Goal: Transaction & Acquisition: Book appointment/travel/reservation

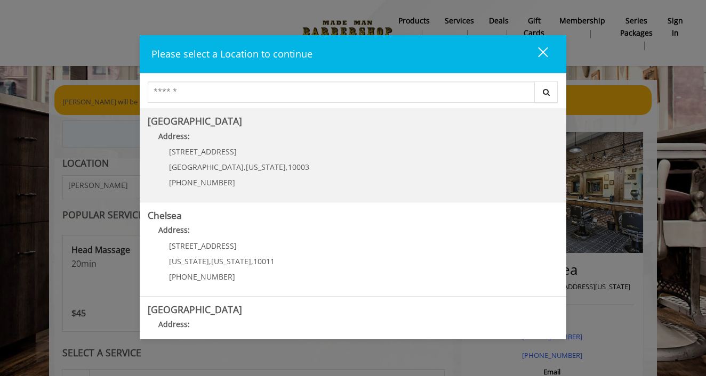
click at [328, 173] on Village "Greenwich Village Address: 60 E 8th St Manhattan , New York , 10003 (212) 598-1…" at bounding box center [353, 155] width 410 height 78
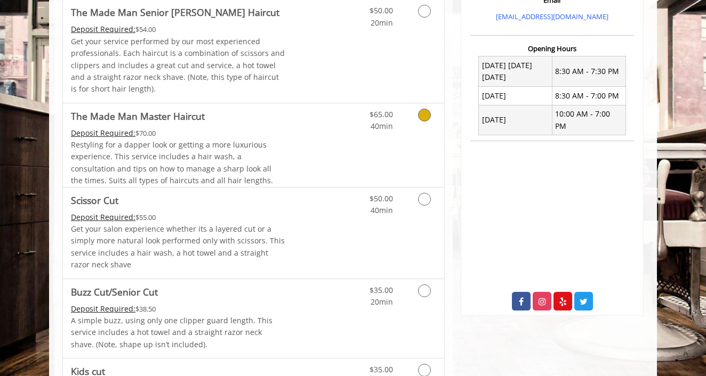
scroll to position [381, 0]
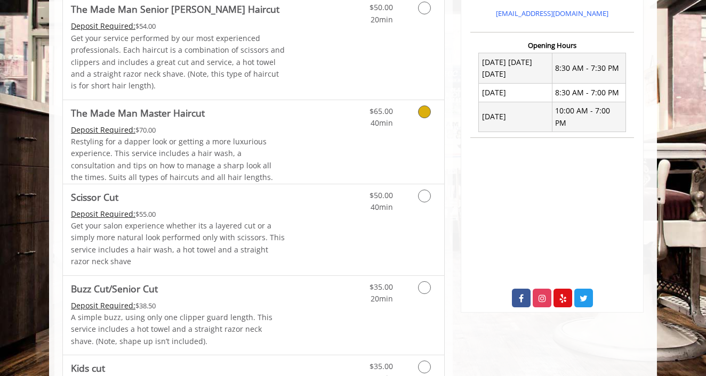
click at [224, 136] on span "Restyling for a dapper look or getting a more luxurious experience. This servic…" at bounding box center [172, 159] width 202 height 46
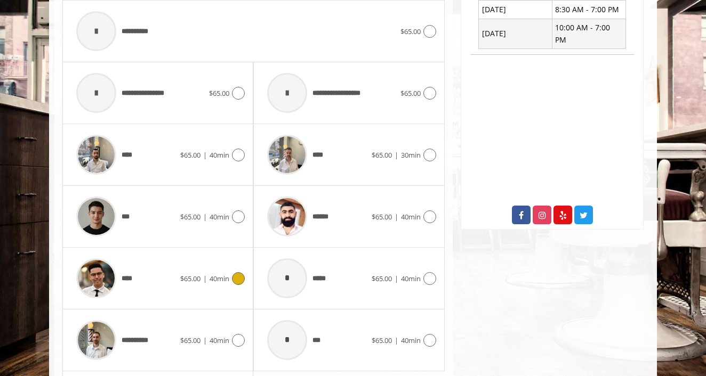
scroll to position [462, 0]
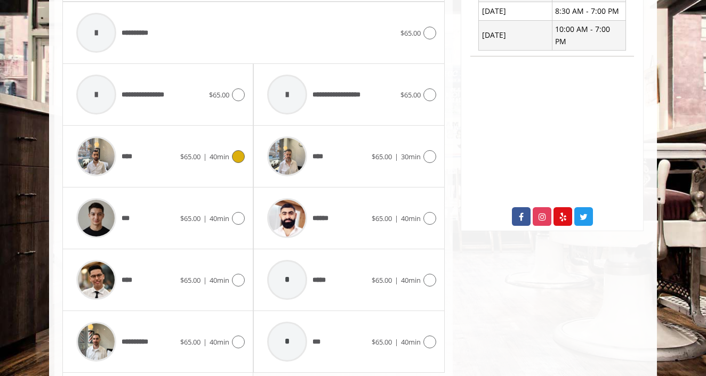
click at [151, 154] on div "****" at bounding box center [125, 156] width 109 height 51
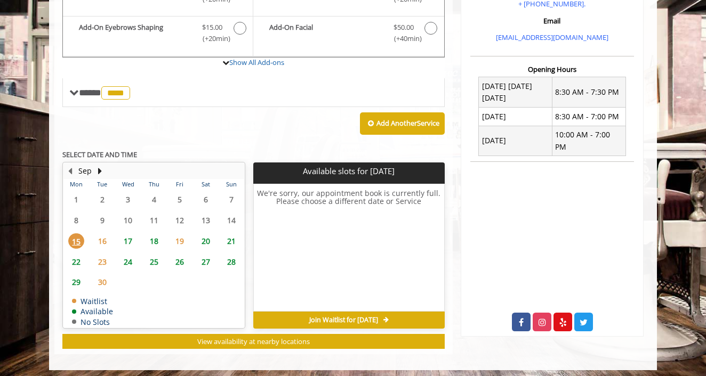
scroll to position [356, 0]
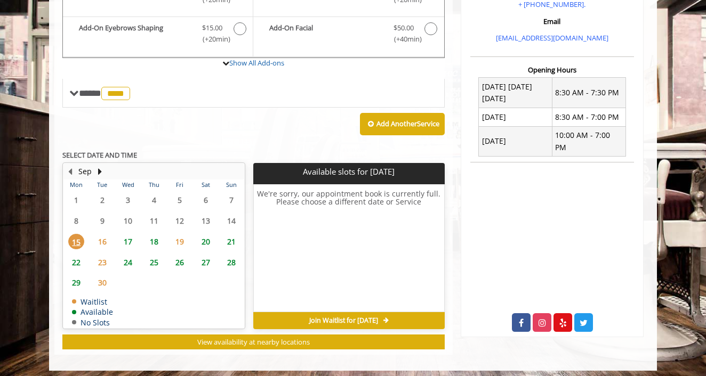
click at [206, 259] on span "27" at bounding box center [206, 262] width 16 height 15
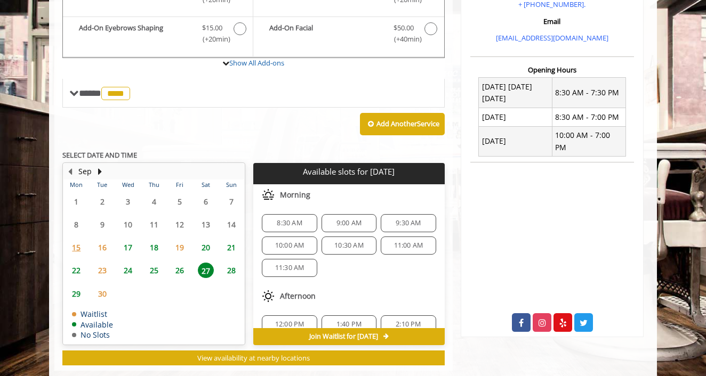
scroll to position [372, 0]
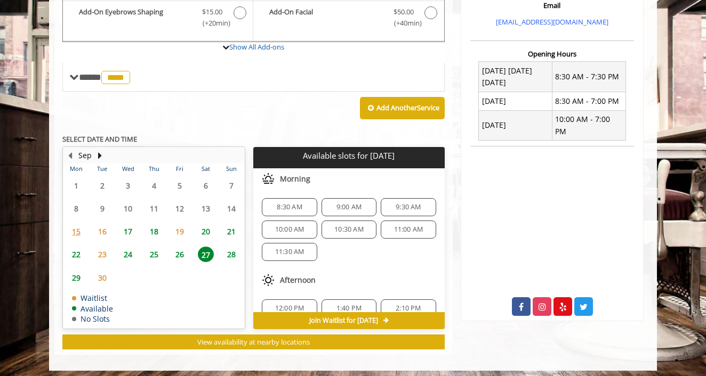
click at [345, 225] on span "10:30 AM" at bounding box center [348, 229] width 29 height 9
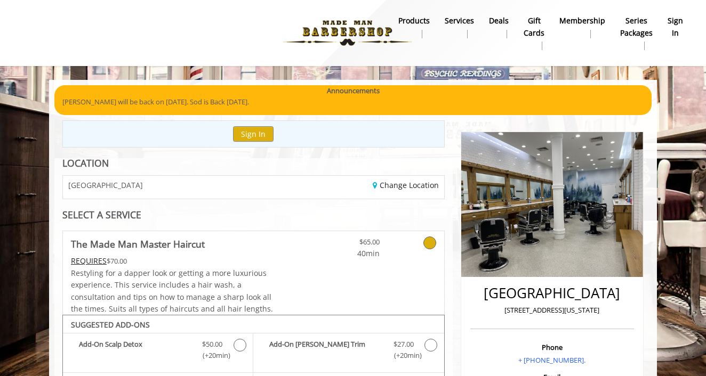
scroll to position [0, 0]
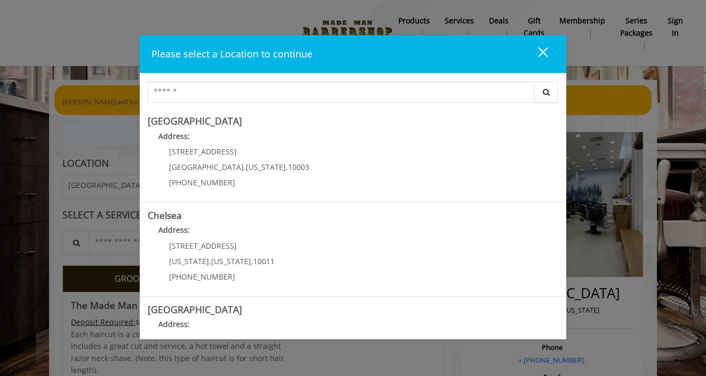
click at [544, 54] on div "close" at bounding box center [536, 54] width 21 height 16
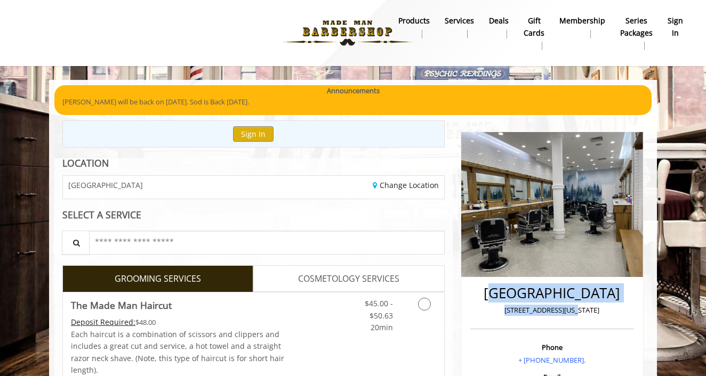
drag, startPoint x: 500, startPoint y: 292, endPoint x: 586, endPoint y: 310, distance: 88.1
click at [586, 310] on div "Greenwich Village 60 East 8th New York" at bounding box center [552, 304] width 164 height 49
click at [586, 310] on p "[STREET_ADDRESS][US_STATE]" at bounding box center [552, 310] width 158 height 11
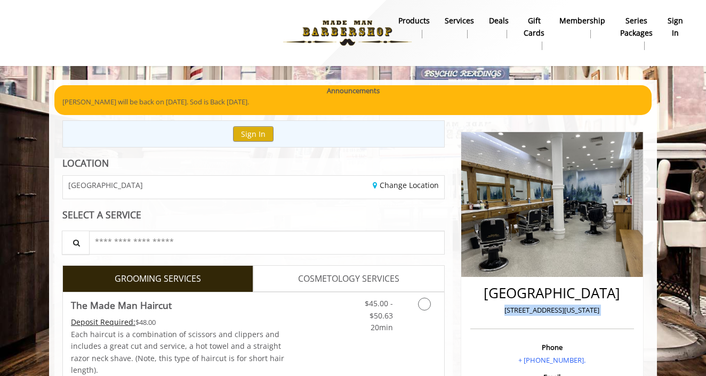
drag, startPoint x: 586, startPoint y: 310, endPoint x: 503, endPoint y: 308, distance: 83.2
click at [503, 308] on p "[STREET_ADDRESS][US_STATE]" at bounding box center [552, 310] width 158 height 11
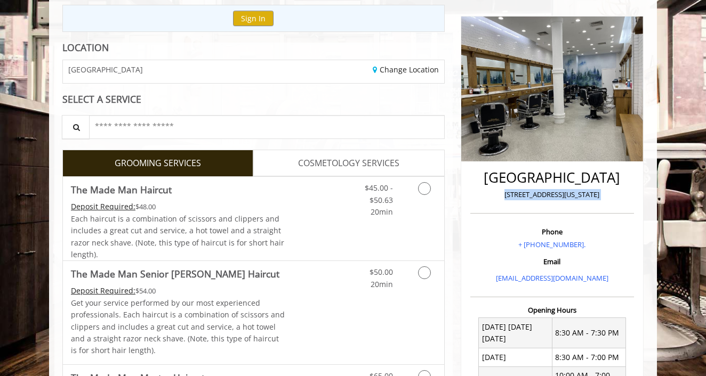
scroll to position [117, 0]
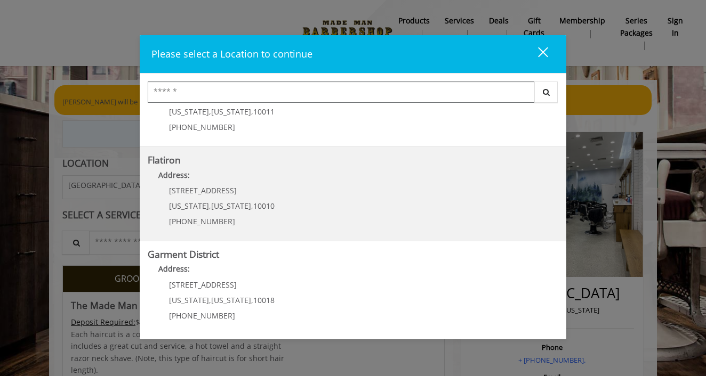
scroll to position [19, 0]
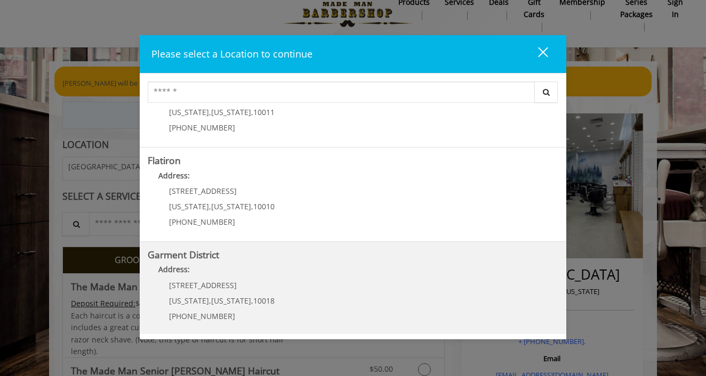
click at [232, 287] on p "[STREET_ADDRESS]" at bounding box center [222, 285] width 106 height 8
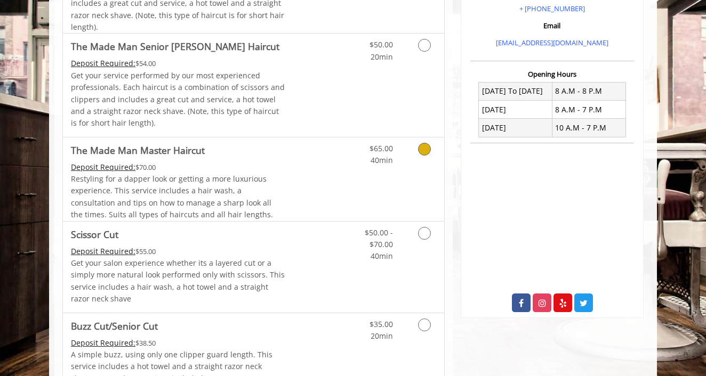
scroll to position [345, 0]
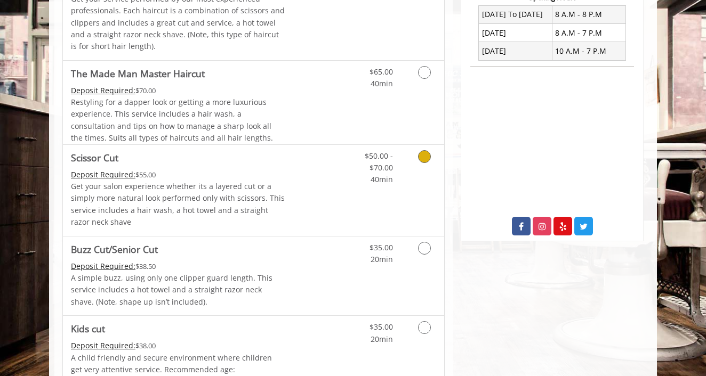
click at [220, 200] on p "Get your salon experience whether its a layered cut or a simply more natural lo…" at bounding box center [178, 205] width 214 height 48
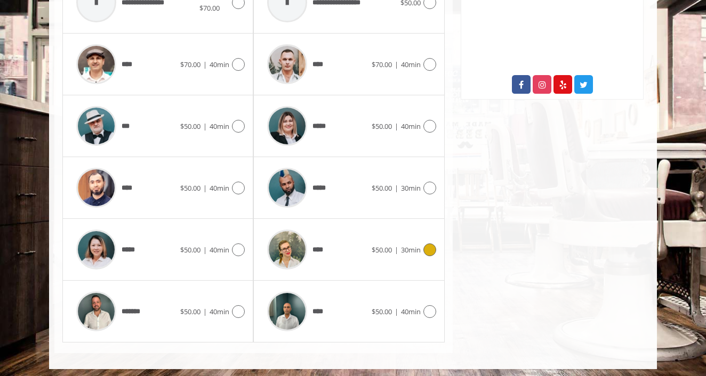
scroll to position [561, 0]
click at [322, 247] on span "****" at bounding box center [321, 250] width 18 height 11
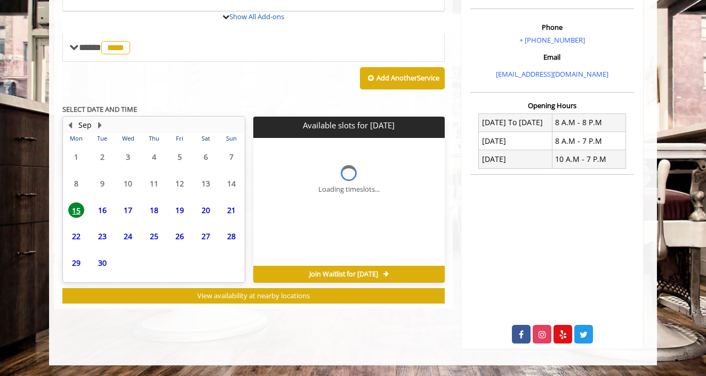
scroll to position [308, 0]
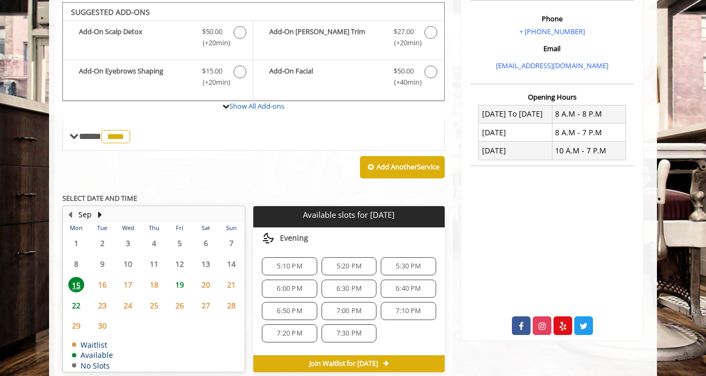
click at [206, 301] on span "27" at bounding box center [206, 305] width 16 height 15
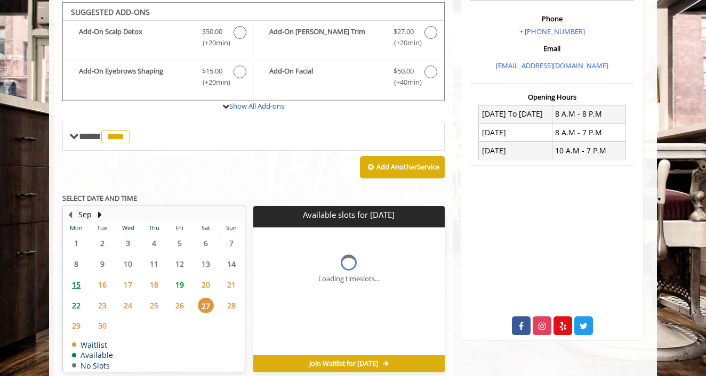
scroll to position [364, 0]
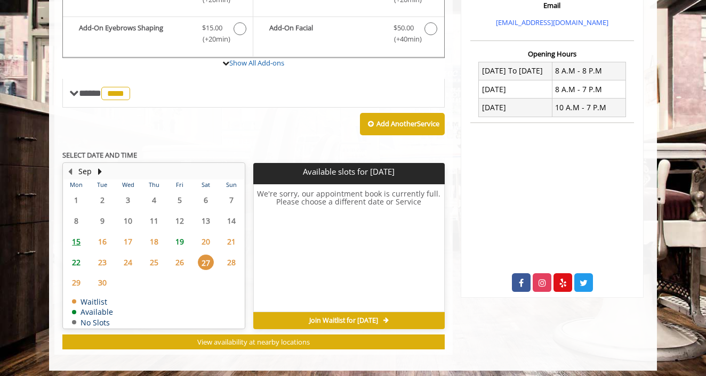
click at [180, 260] on span "26" at bounding box center [180, 262] width 16 height 15
click at [182, 238] on span "19" at bounding box center [180, 241] width 16 height 15
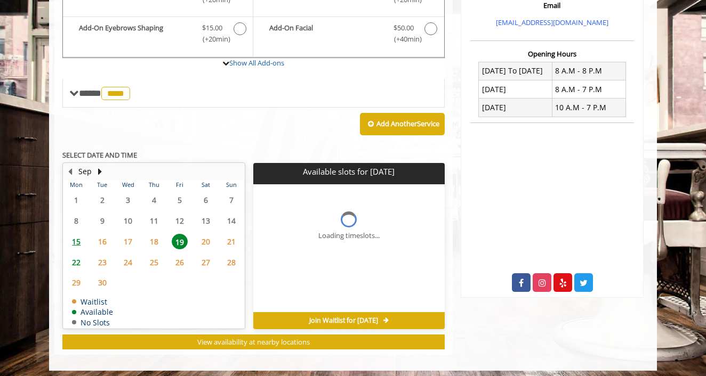
scroll to position [380, 0]
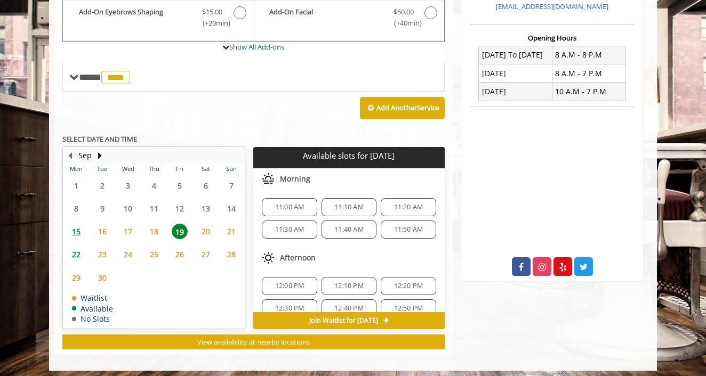
click at [208, 251] on span "27" at bounding box center [206, 254] width 16 height 15
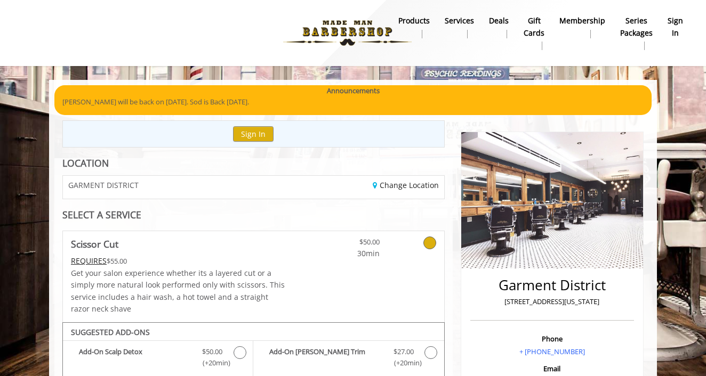
scroll to position [0, 0]
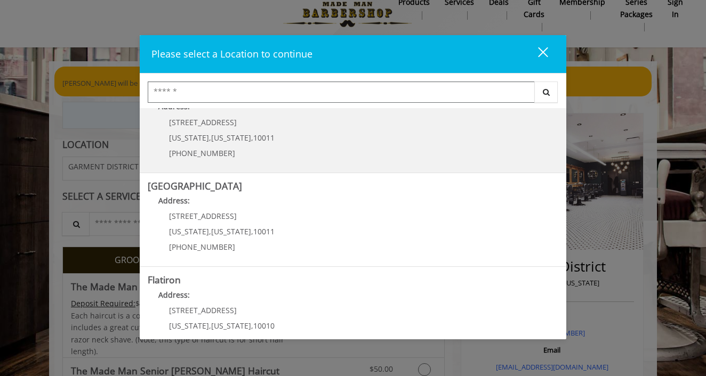
scroll to position [131, 0]
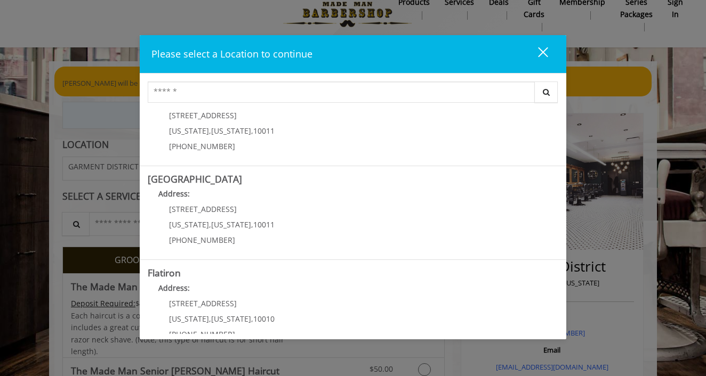
click at [548, 51] on button "close" at bounding box center [536, 54] width 36 height 22
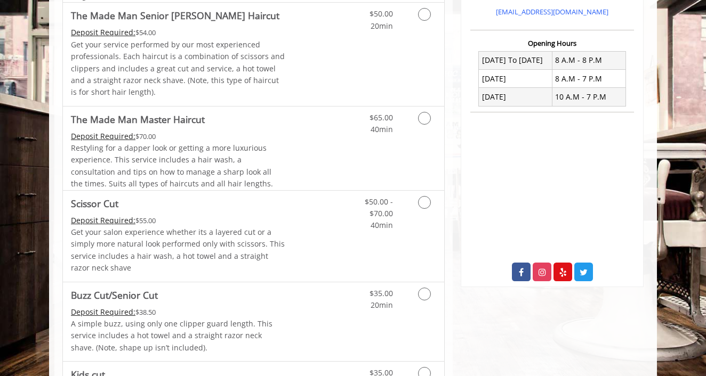
scroll to position [380, 0]
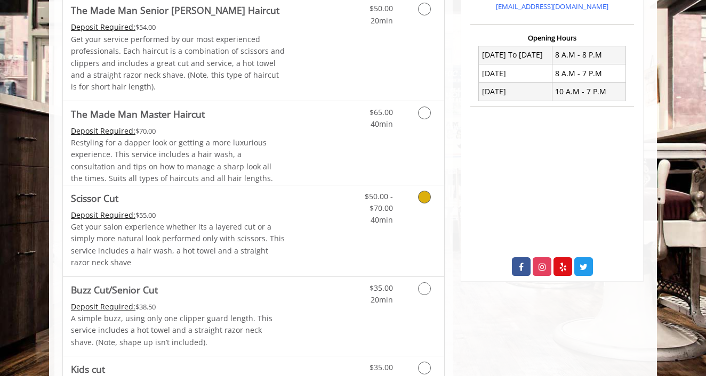
click at [214, 221] on p "Get your salon experience whether its a layered cut or a simply more natural lo…" at bounding box center [178, 245] width 214 height 48
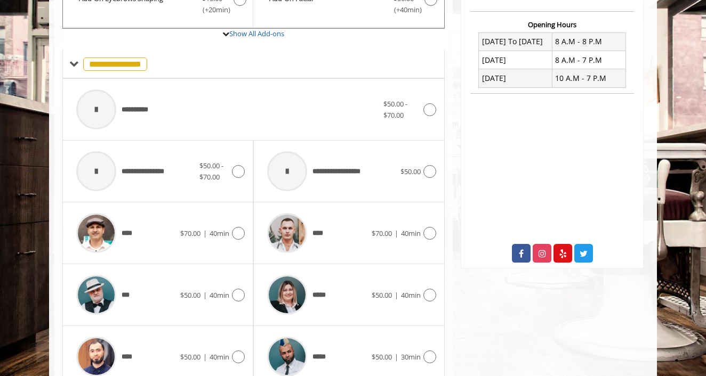
scroll to position [417, 0]
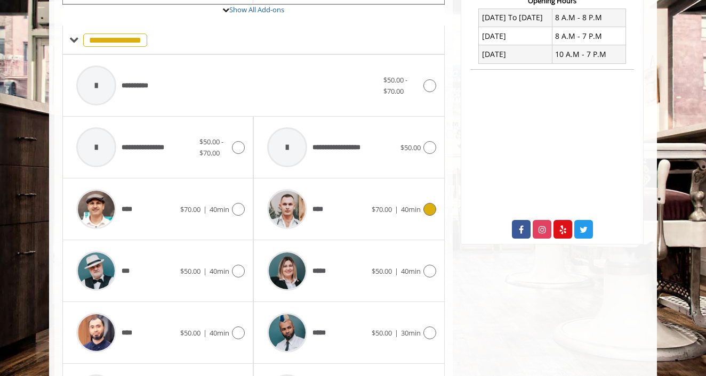
click at [329, 212] on div "****" at bounding box center [316, 209] width 109 height 51
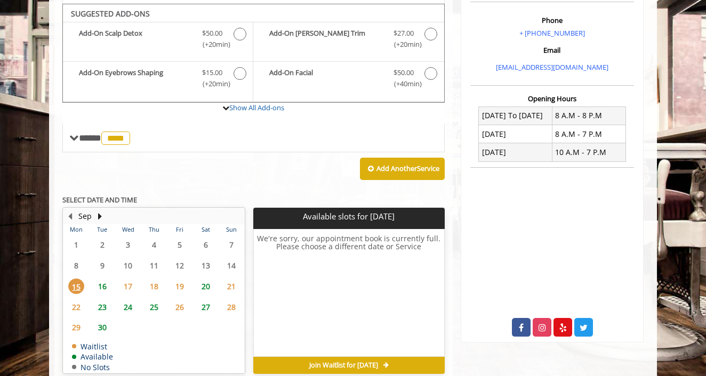
scroll to position [320, 0]
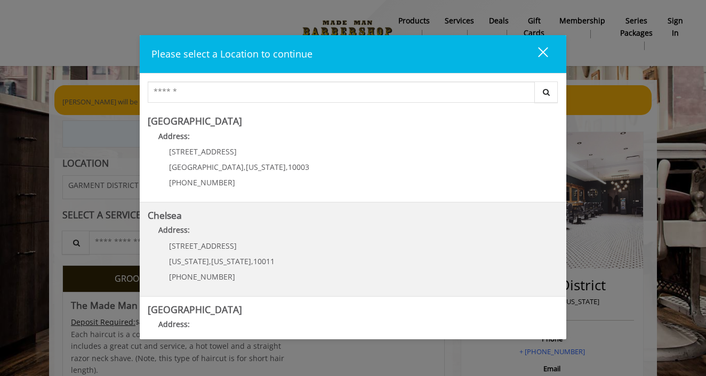
click at [264, 245] on div "169/170 W 23rd St New York , New York , 10011 (917) 639-3902" at bounding box center [214, 265] width 132 height 46
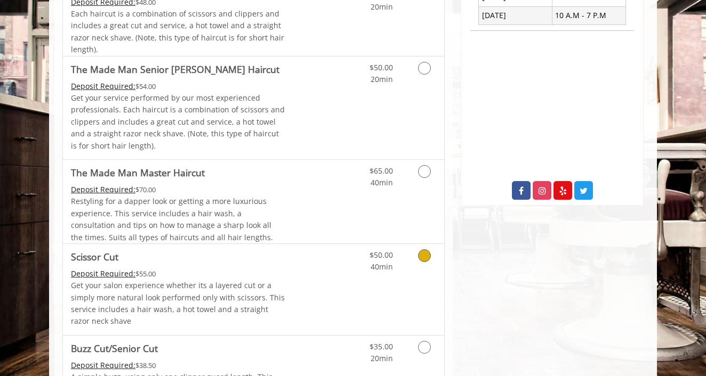
click at [299, 266] on link "Discounted Price" at bounding box center [316, 289] width 63 height 91
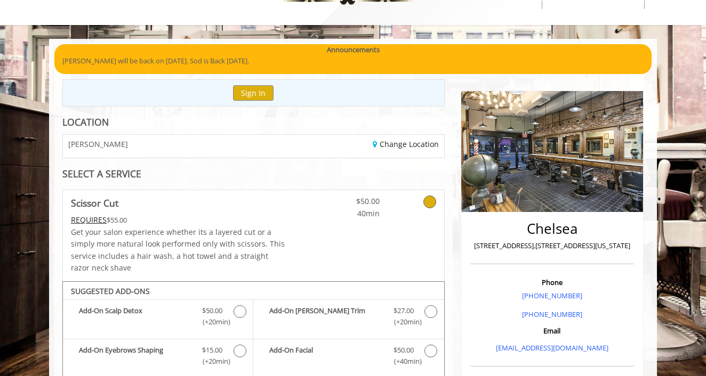
scroll to position [29, 0]
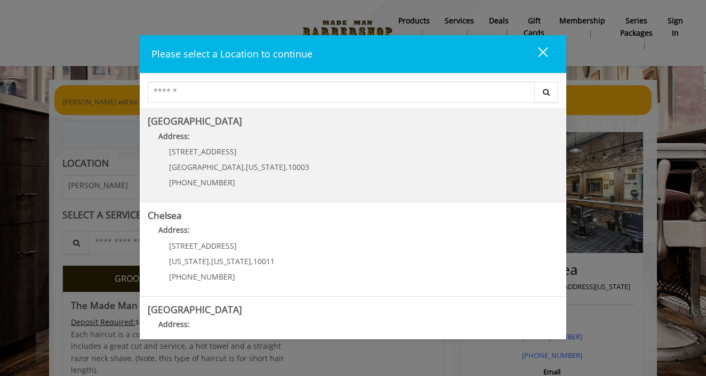
click at [285, 157] on Village "Greenwich Village Address: 60 E 8th St Manhattan , New York , 10003 (212) 598-1…" at bounding box center [353, 155] width 410 height 78
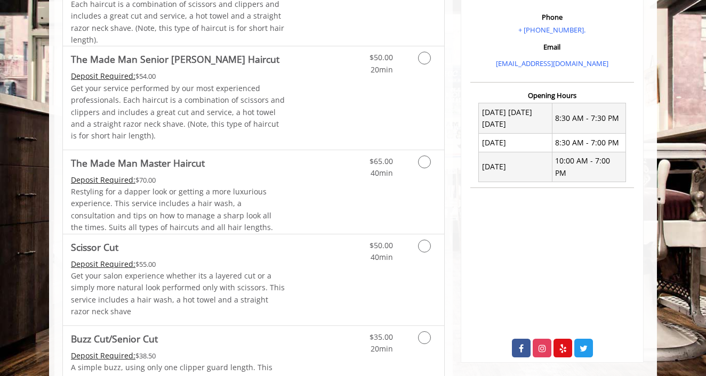
scroll to position [332, 0]
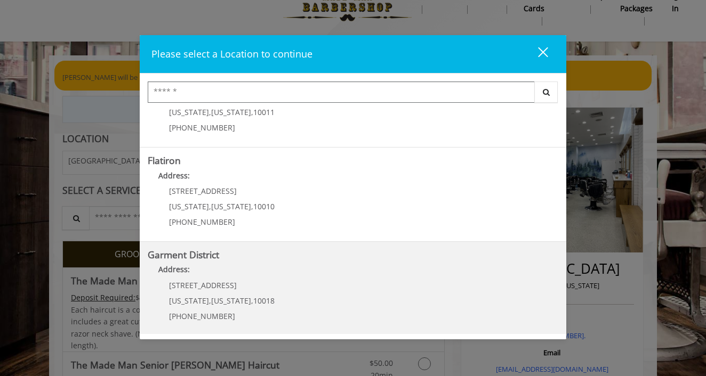
scroll to position [26, 0]
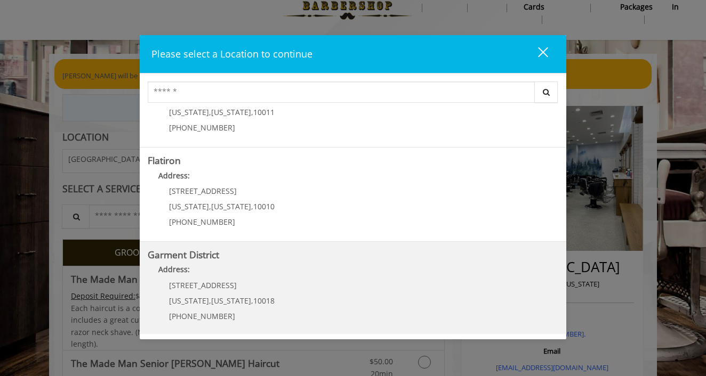
click at [275, 294] on District "Garment District Address: 1400 Broadway New York , New York , 10018 (212) 997-4…" at bounding box center [353, 289] width 410 height 78
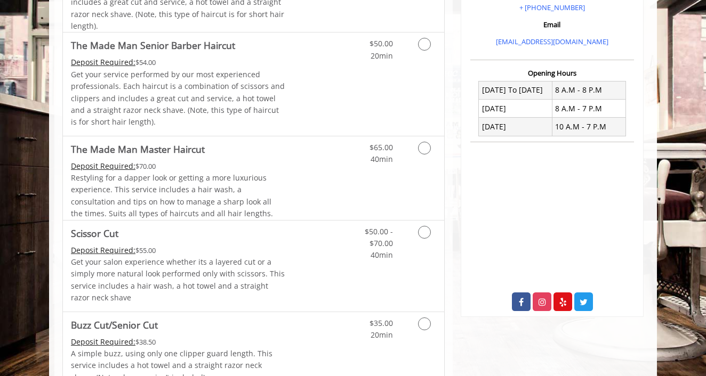
scroll to position [362, 0]
click at [215, 261] on p "Get your salon experience whether its a layered cut or a simply more natural lo…" at bounding box center [178, 281] width 214 height 48
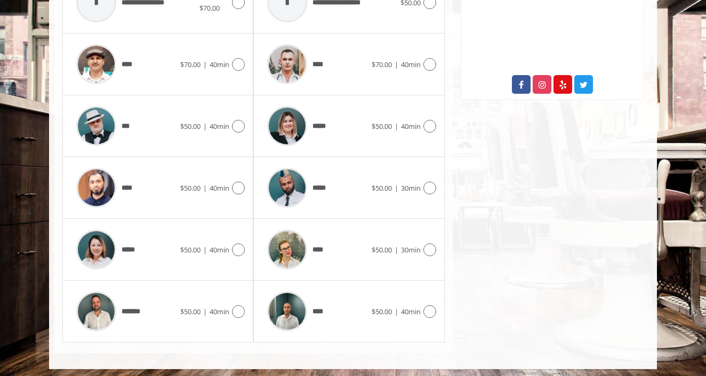
scroll to position [561, 0]
click at [338, 246] on div "****" at bounding box center [316, 250] width 109 height 51
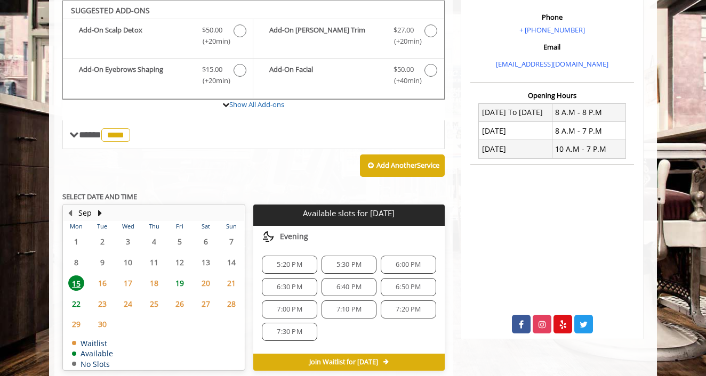
scroll to position [320, 0]
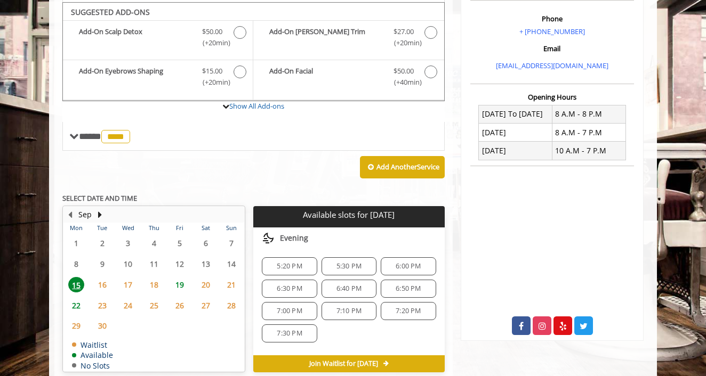
click at [205, 298] on span "27" at bounding box center [206, 305] width 16 height 15
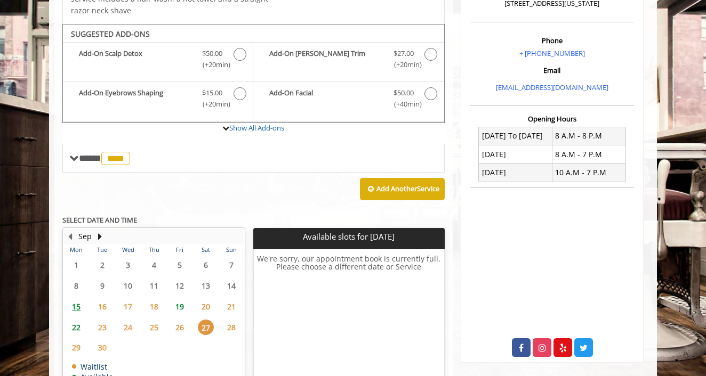
scroll to position [276, 0]
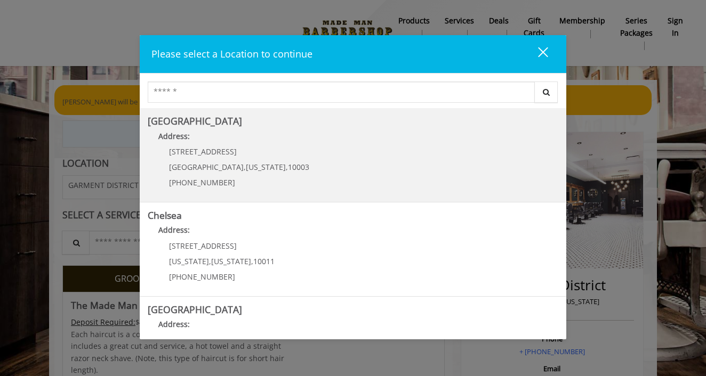
click at [283, 168] on Village "Greenwich Village Address: 60 E 8th St Manhattan , New York , 10003 (212) 598-1…" at bounding box center [353, 155] width 410 height 78
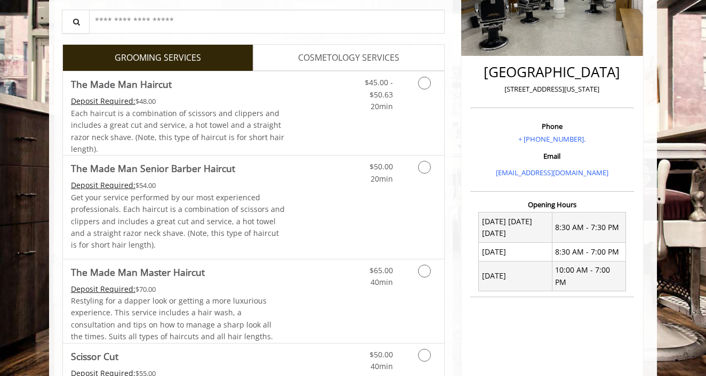
scroll to position [246, 0]
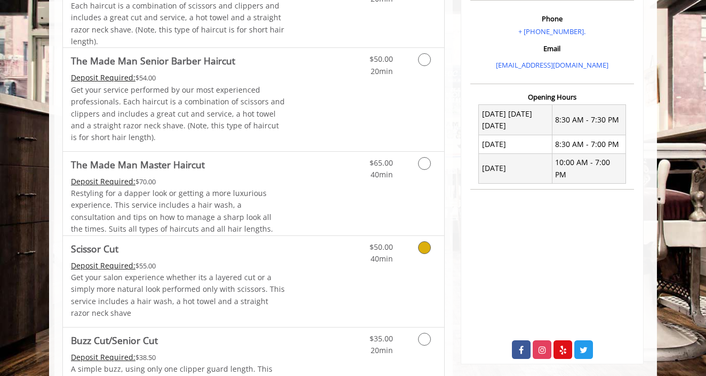
click at [200, 280] on p "Get your salon experience whether its a layered cut or a simply more natural lo…" at bounding box center [178, 296] width 214 height 48
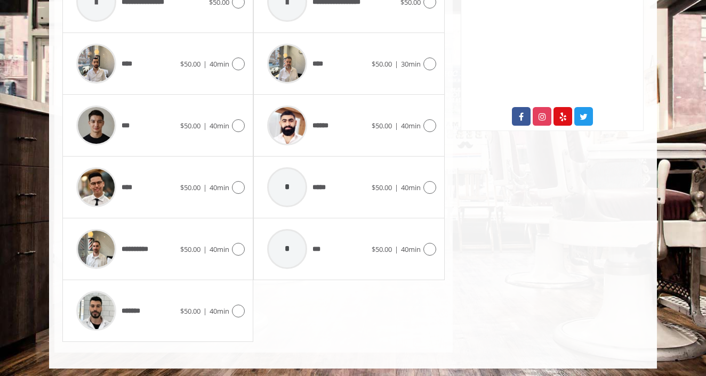
scroll to position [561, 0]
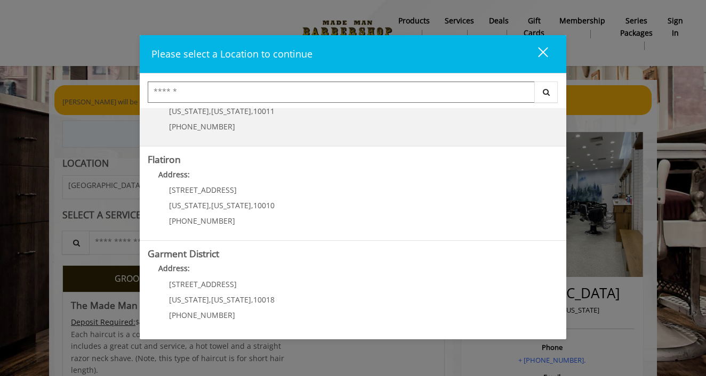
scroll to position [243, 0]
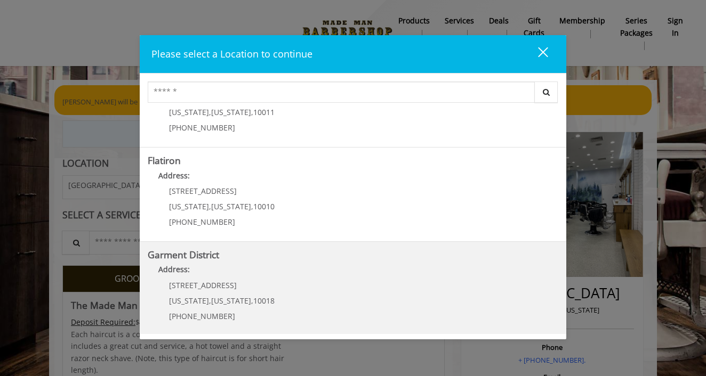
click at [251, 300] on span "," at bounding box center [252, 301] width 2 height 10
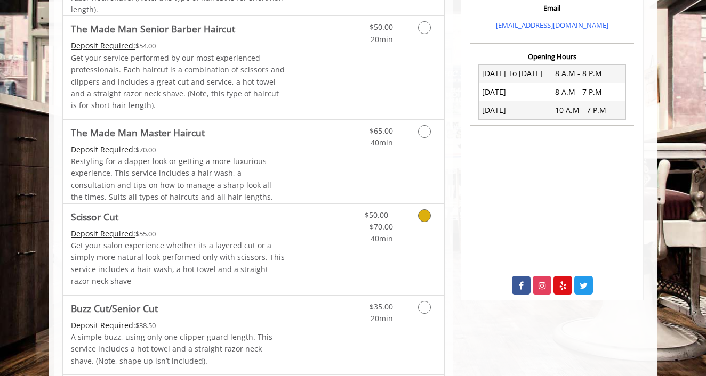
click at [265, 243] on p "Get your salon experience whether its a layered cut or a simply more natural lo…" at bounding box center [178, 264] width 214 height 48
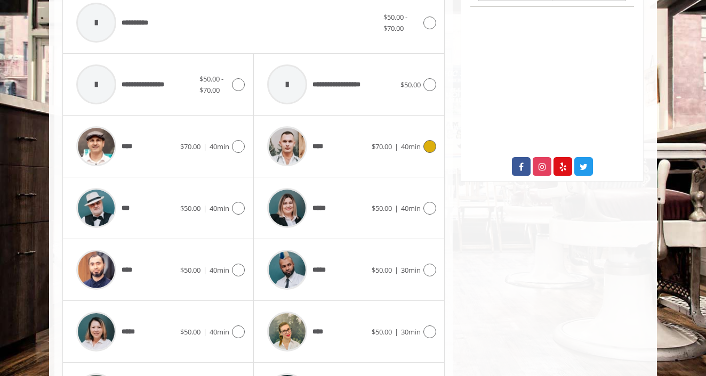
click at [342, 147] on div "****" at bounding box center [316, 146] width 109 height 51
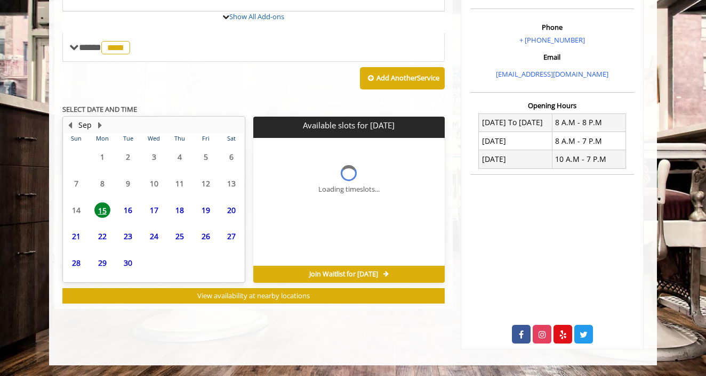
scroll to position [308, 0]
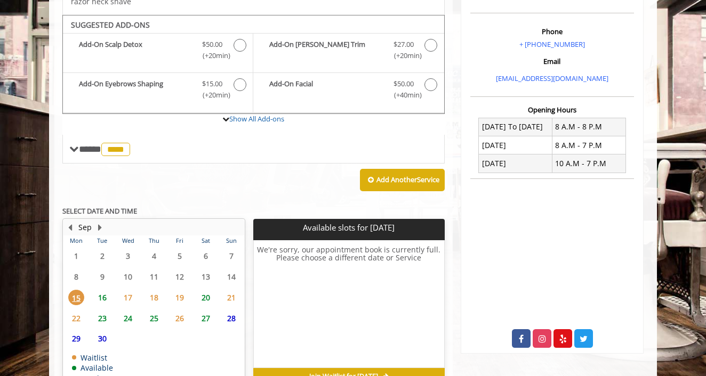
click at [210, 311] on span "27" at bounding box center [206, 318] width 16 height 15
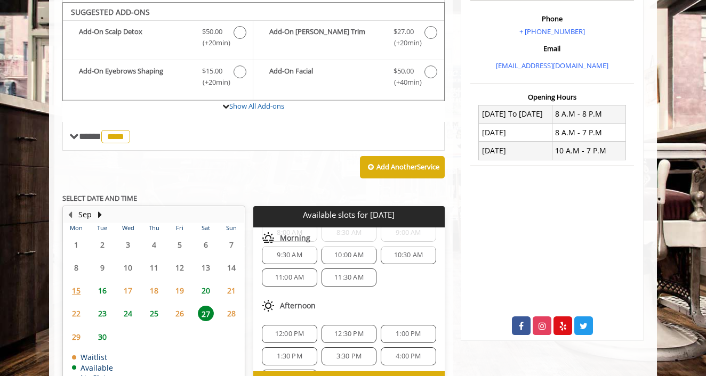
scroll to position [33, 0]
click at [334, 274] on span "11:30 AM" at bounding box center [348, 278] width 29 height 9
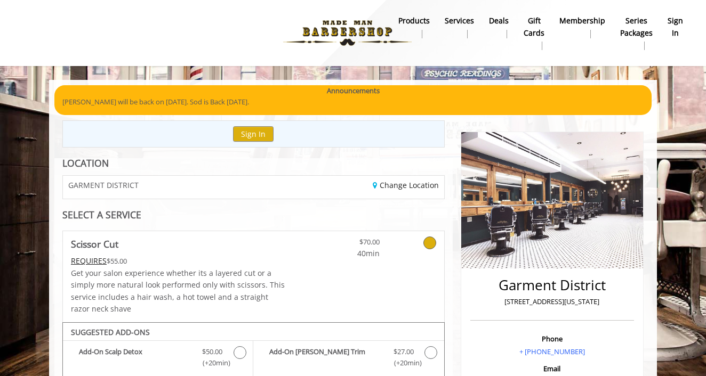
scroll to position [0, 0]
click at [445, 21] on b "Services" at bounding box center [459, 21] width 29 height 12
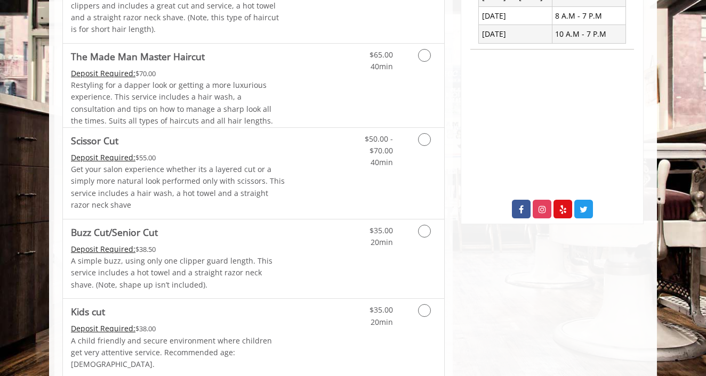
scroll to position [428, 0]
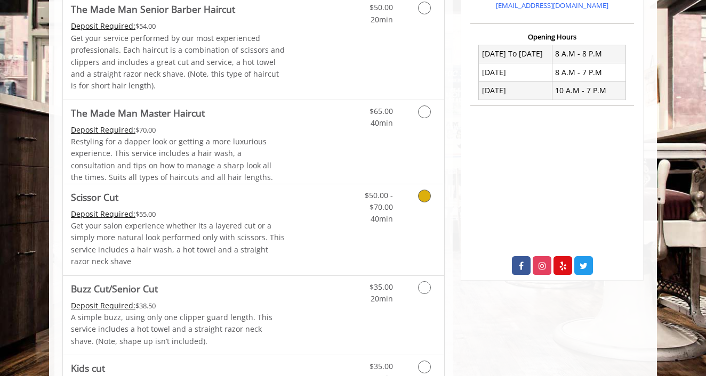
click at [276, 227] on p "Get your salon experience whether its a layered cut or a simply more natural lo…" at bounding box center [178, 244] width 214 height 48
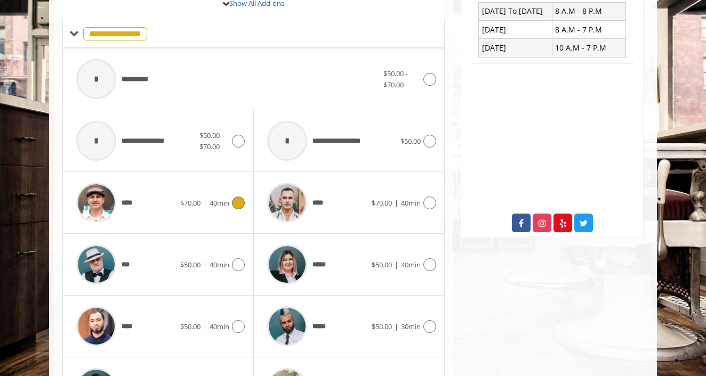
scroll to position [424, 0]
click at [330, 262] on span "*****" at bounding box center [321, 264] width 19 height 11
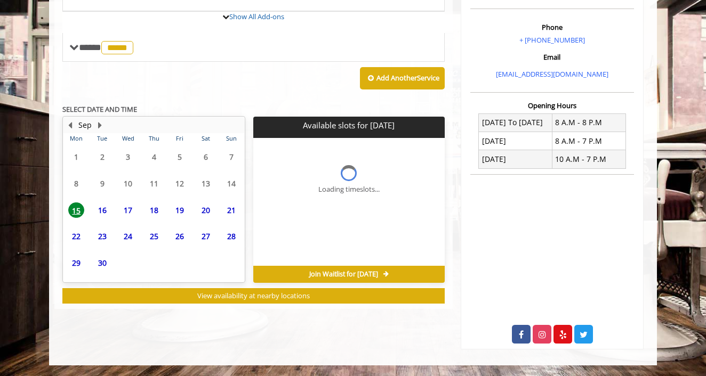
scroll to position [308, 0]
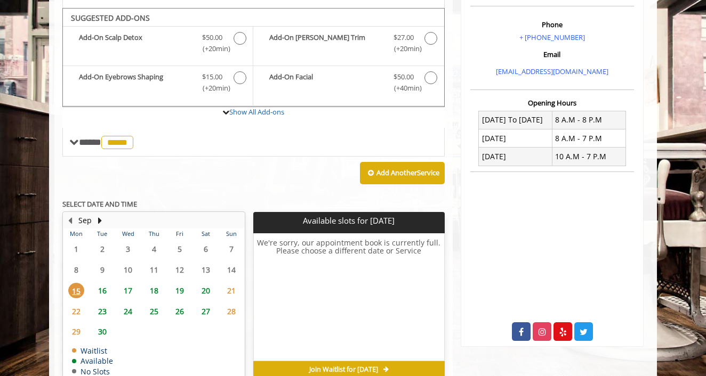
click at [206, 312] on span "27" at bounding box center [206, 311] width 16 height 15
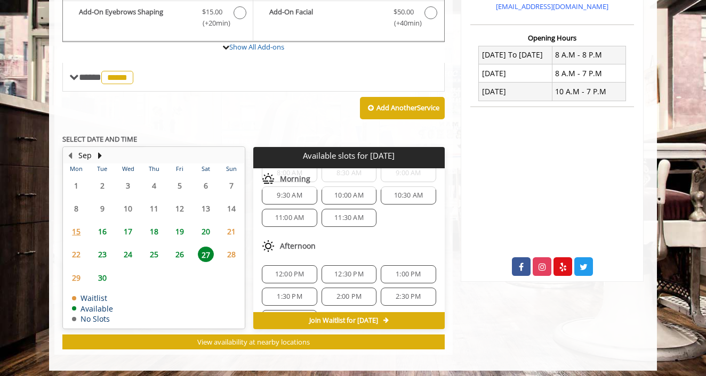
scroll to position [18, 0]
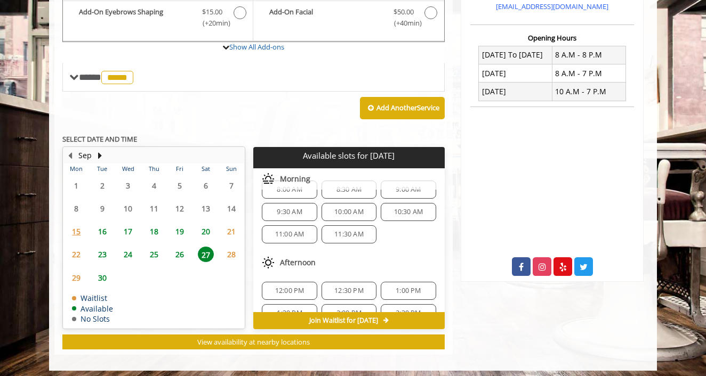
click at [350, 232] on span "11:30 AM" at bounding box center [348, 234] width 29 height 9
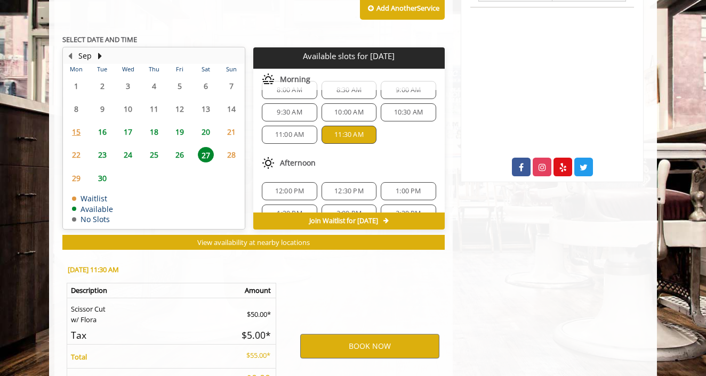
scroll to position [569, 0]
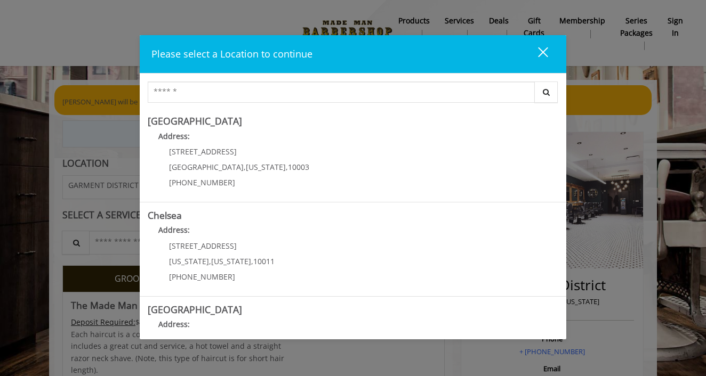
click at [553, 44] on button "close" at bounding box center [536, 54] width 36 height 22
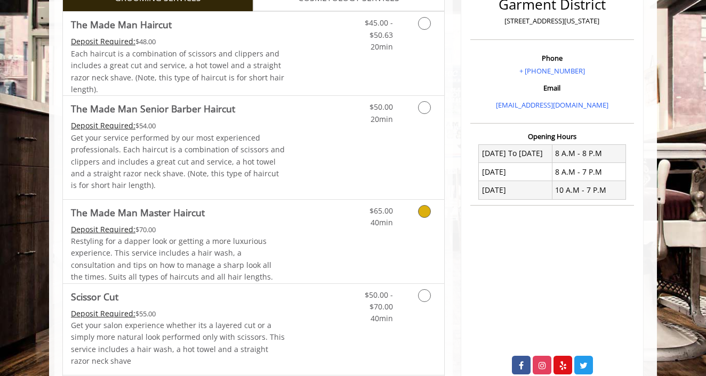
scroll to position [283, 0]
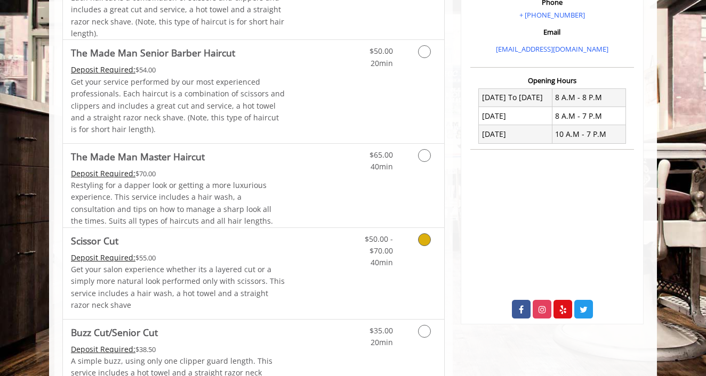
click at [210, 265] on p "Get your salon experience whether its a layered cut or a simply more natural lo…" at bounding box center [178, 288] width 214 height 48
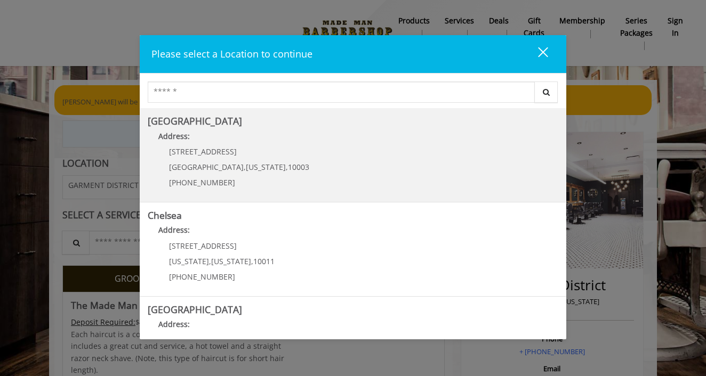
click at [280, 153] on Village "[GEOGRAPHIC_DATA] Address: [STREET_ADDRESS][US_STATE] (212) 598-1840" at bounding box center [353, 155] width 410 height 78
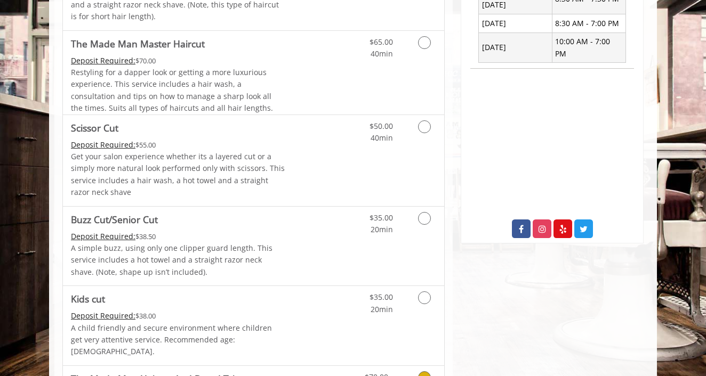
scroll to position [415, 0]
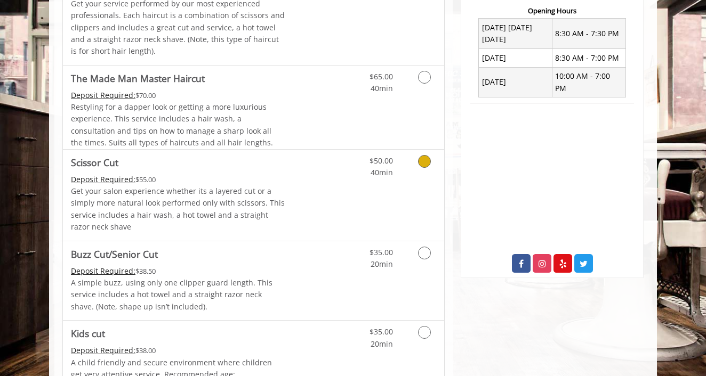
click at [116, 159] on Cut "Scissor Cut" at bounding box center [94, 162] width 47 height 15
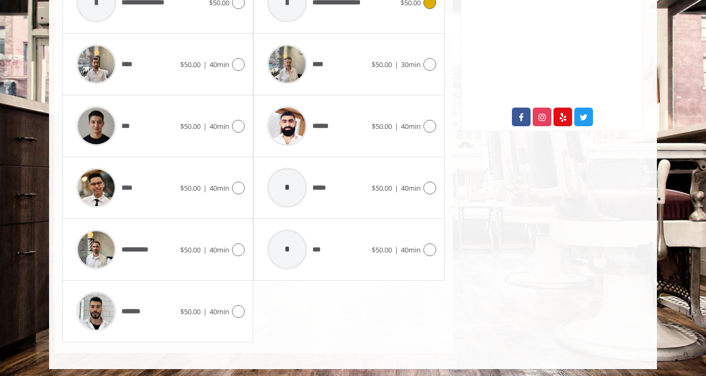
scroll to position [561, 0]
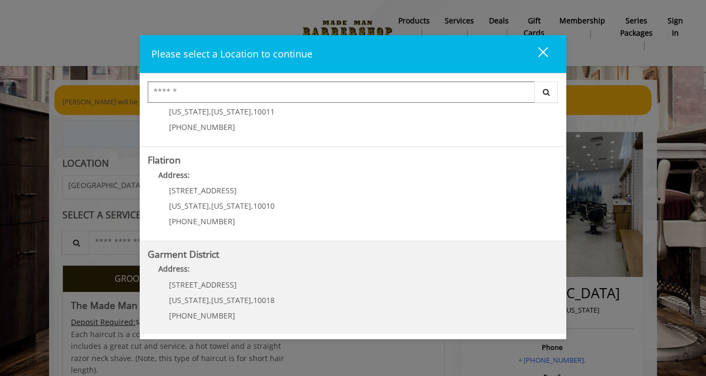
scroll to position [243, 0]
click at [228, 274] on District "Address:" at bounding box center [353, 272] width 410 height 17
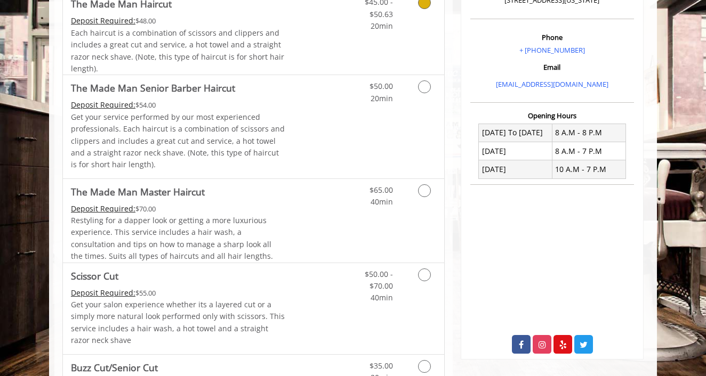
scroll to position [306, 0]
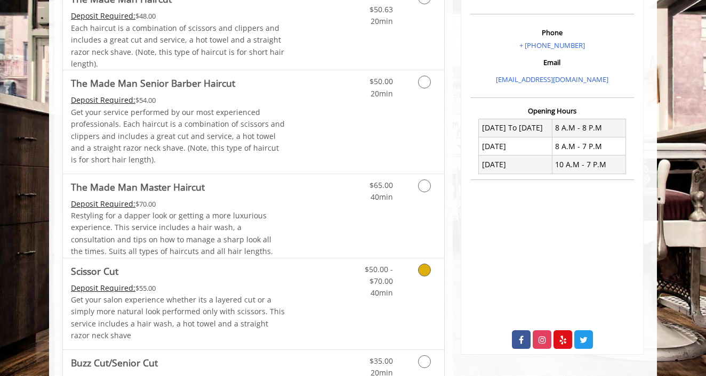
click at [237, 283] on div "Deposit Required: $55.00" at bounding box center [178, 289] width 214 height 12
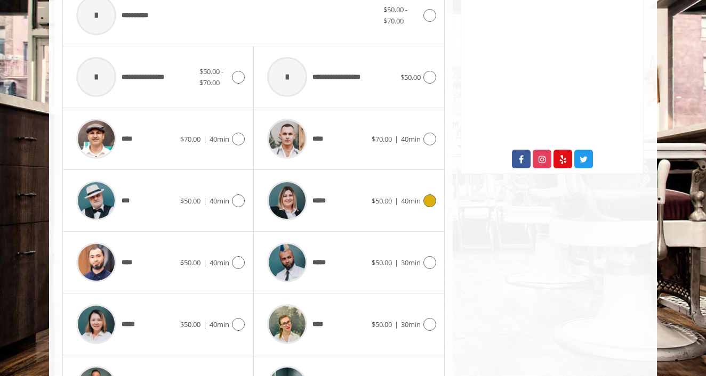
scroll to position [488, 0]
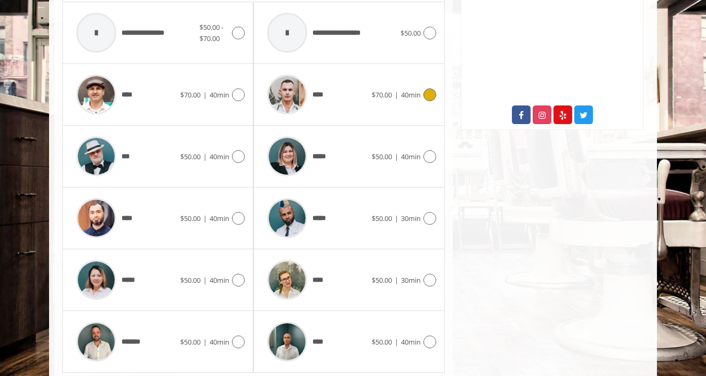
click at [343, 88] on div "****" at bounding box center [316, 94] width 109 height 51
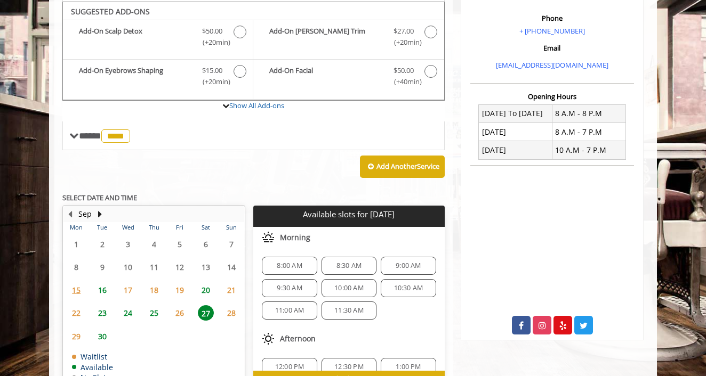
scroll to position [320, 0]
click at [337, 307] on span "11:30 AM" at bounding box center [348, 311] width 29 height 9
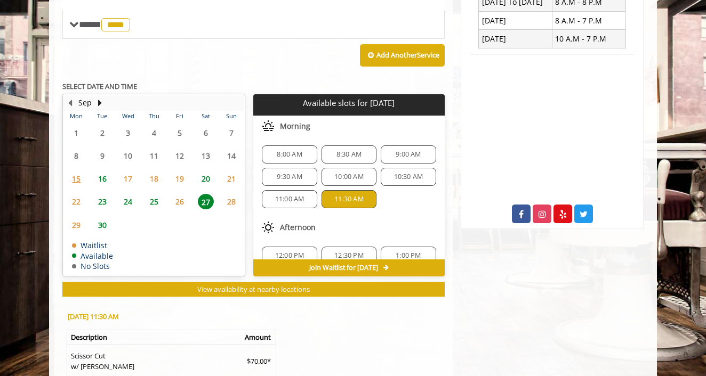
scroll to position [569, 0]
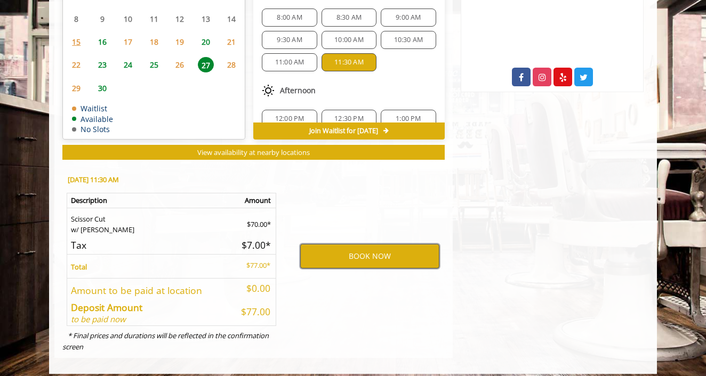
click at [350, 252] on button "BOOK NOW" at bounding box center [369, 256] width 139 height 25
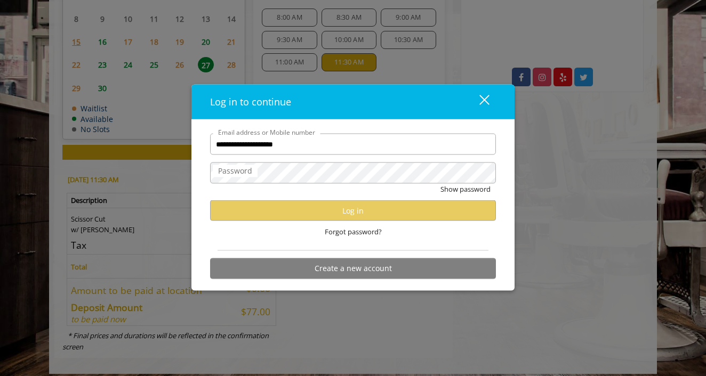
type input "**********"
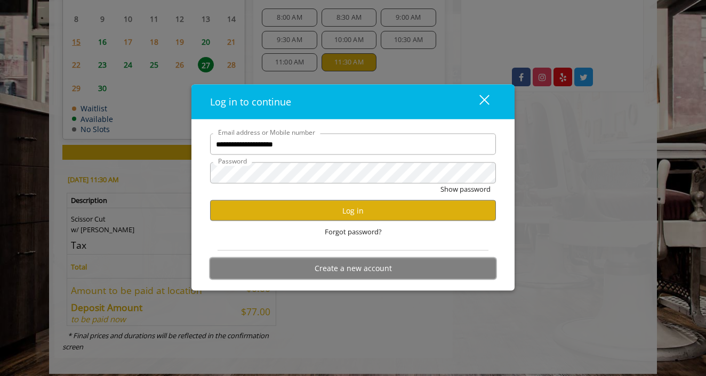
click at [346, 272] on button "Create a new account" at bounding box center [353, 269] width 286 height 21
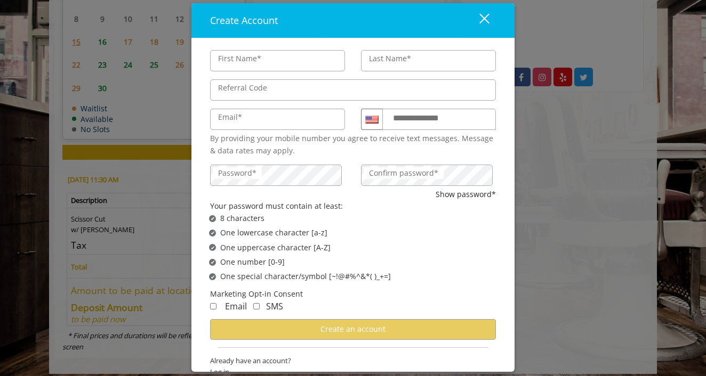
type input "********"
type input "****"
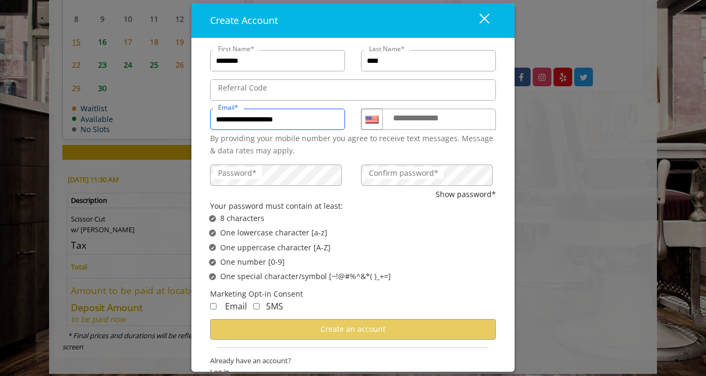
type input "**********"
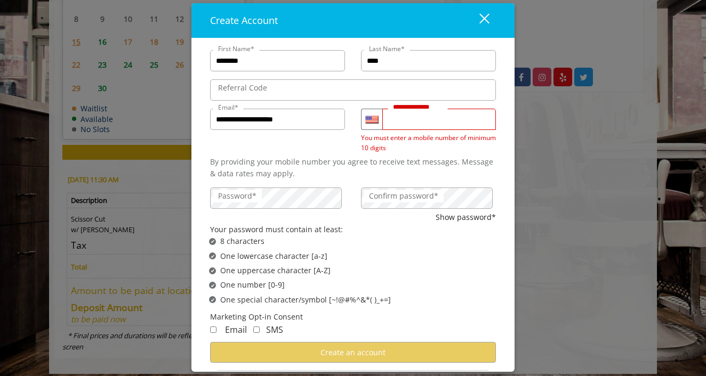
type input "**********"
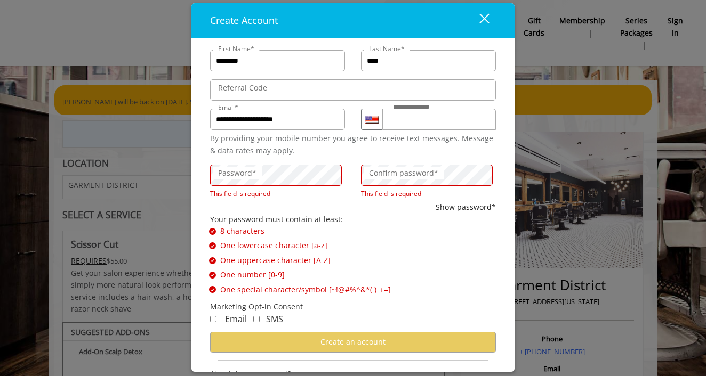
click at [247, 179] on label "Password*" at bounding box center [237, 173] width 49 height 12
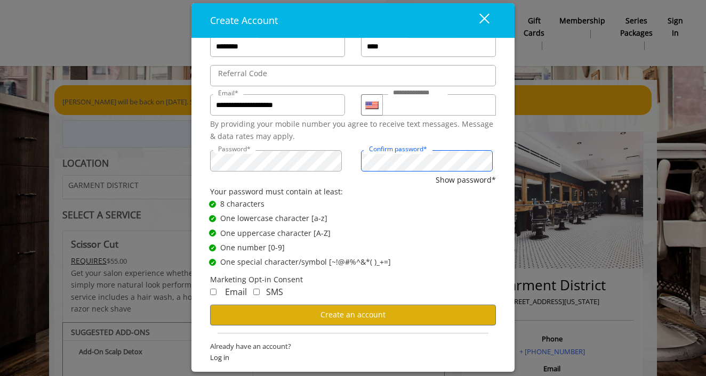
scroll to position [14, 0]
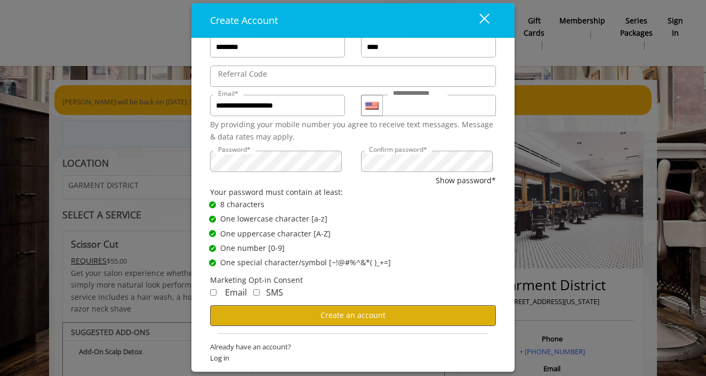
click at [322, 317] on span "Create an account" at bounding box center [352, 315] width 65 height 10
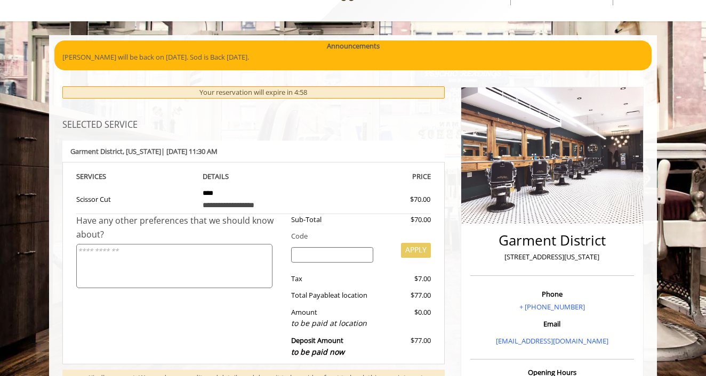
scroll to position [46, 0]
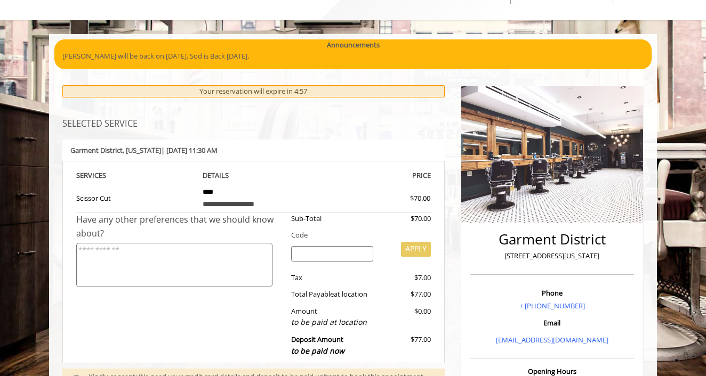
click at [204, 255] on textarea at bounding box center [174, 265] width 196 height 44
type textarea "*"
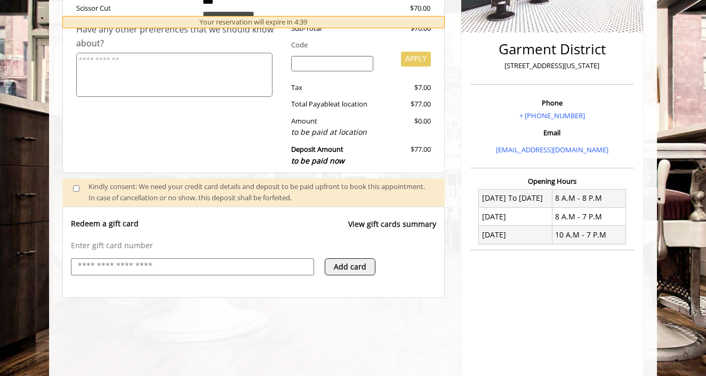
scroll to position [252, 0]
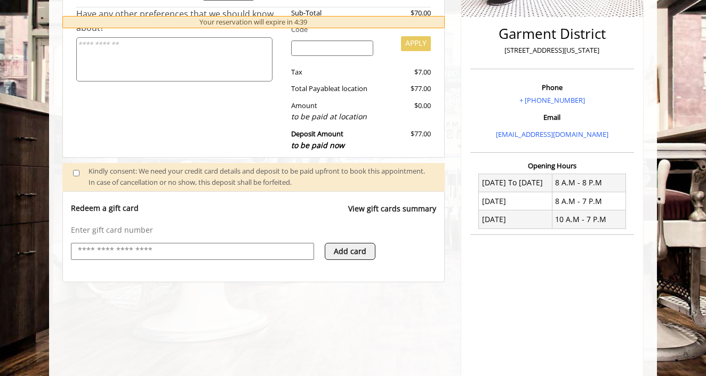
click at [177, 245] on input "text" at bounding box center [192, 251] width 231 height 13
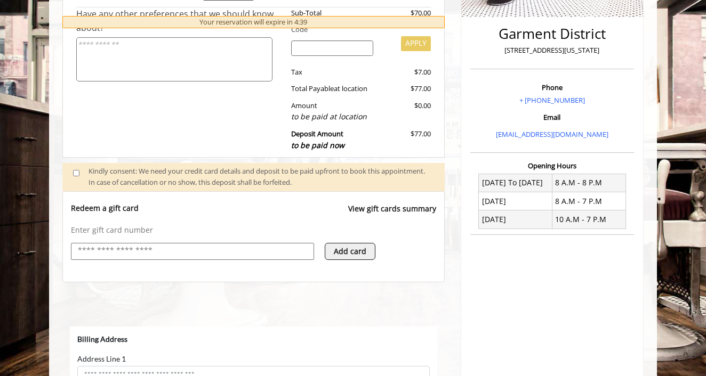
scroll to position [0, 0]
select select "***"
click at [162, 248] on input "text" at bounding box center [192, 251] width 231 height 13
click at [333, 247] on button "Add card" at bounding box center [350, 251] width 51 height 17
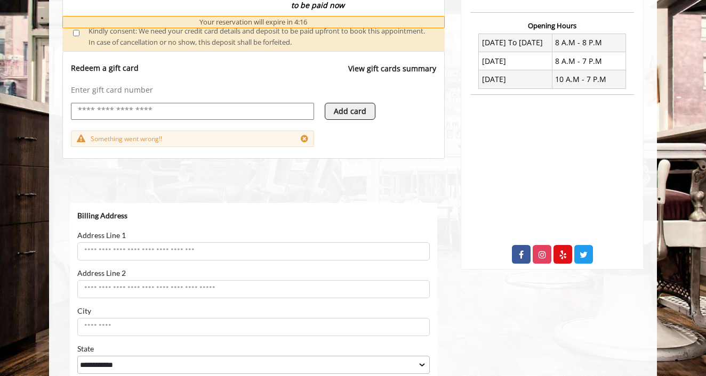
scroll to position [393, 0]
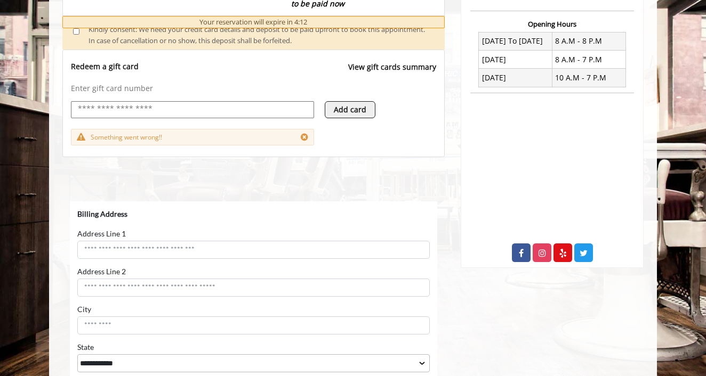
click at [304, 133] on icon at bounding box center [304, 137] width 7 height 9
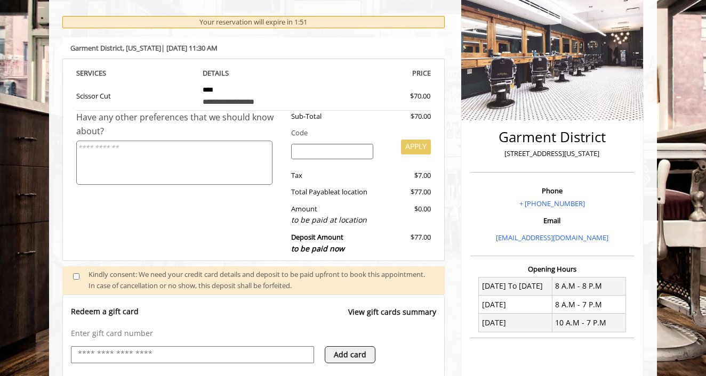
scroll to position [143, 0]
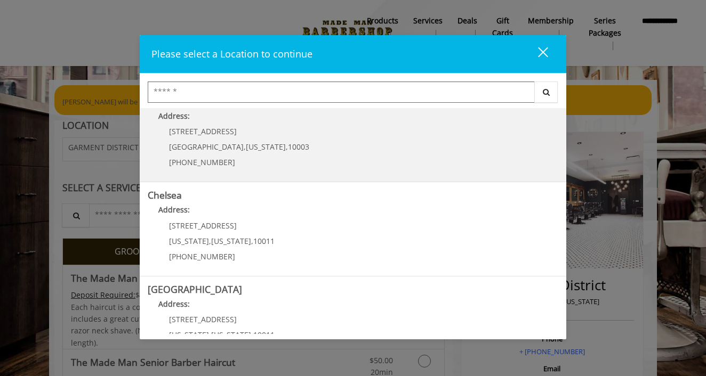
scroll to position [7, 0]
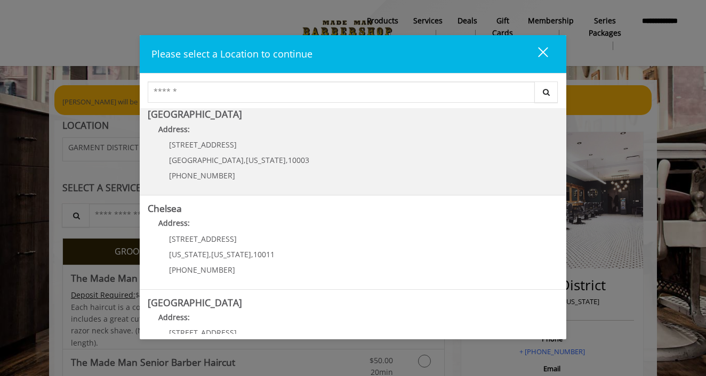
click at [288, 159] on span "10003" at bounding box center [298, 160] width 21 height 10
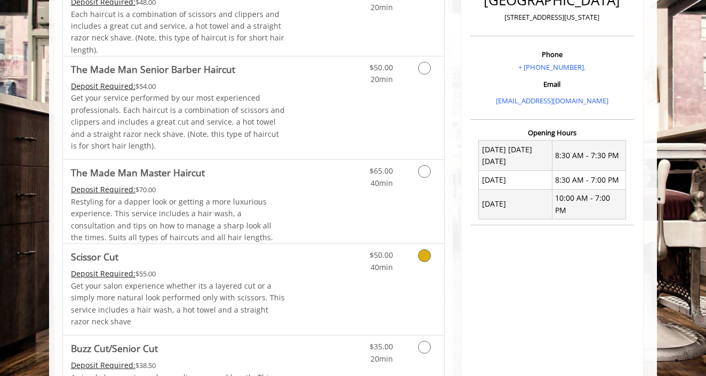
click at [263, 280] on p "Get your salon experience whether its a layered cut or a simply more natural lo…" at bounding box center [178, 304] width 214 height 48
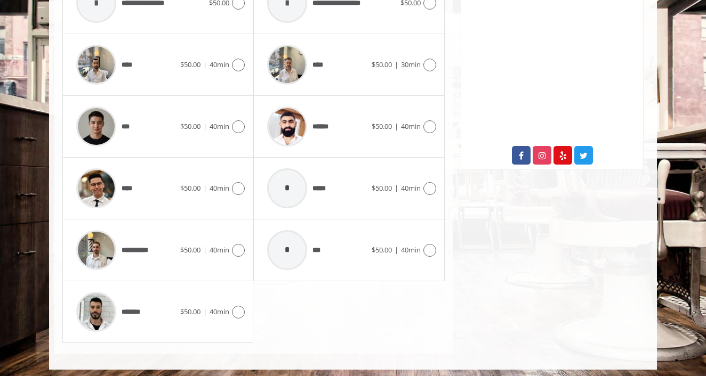
scroll to position [523, 0]
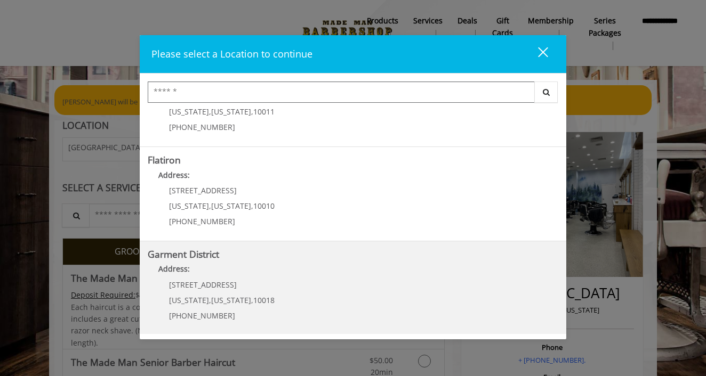
scroll to position [243, 0]
click at [252, 291] on div "1400 Broadway New York , New York , 10018 (212) 997-4247" at bounding box center [214, 304] width 132 height 46
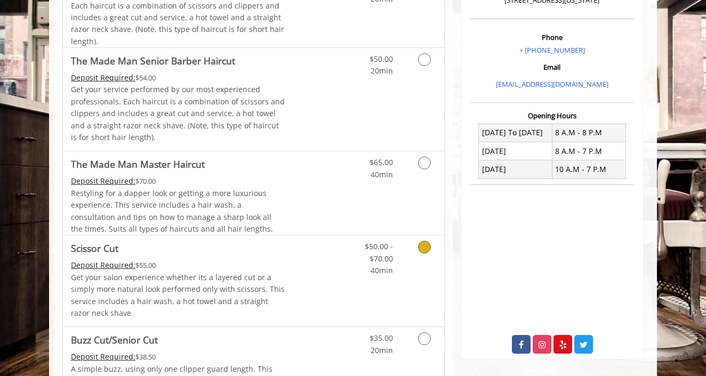
click at [316, 262] on link "Discounted Price" at bounding box center [316, 281] width 63 height 91
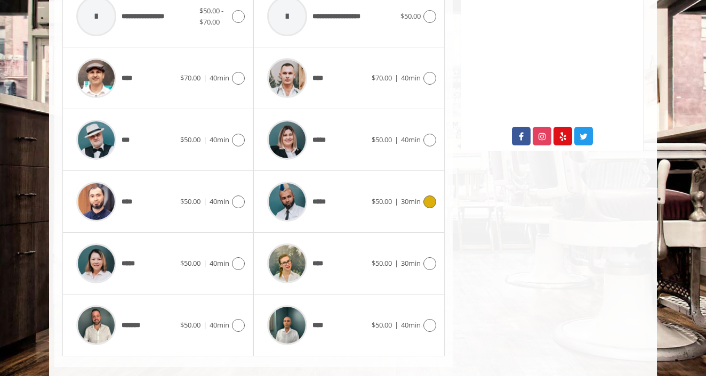
scroll to position [511, 0]
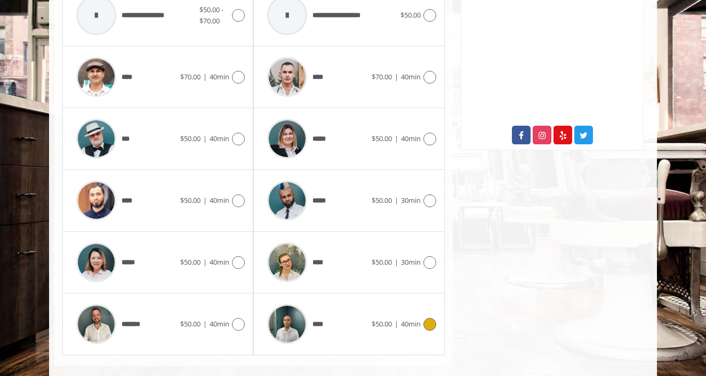
click at [343, 321] on div "****" at bounding box center [316, 324] width 109 height 51
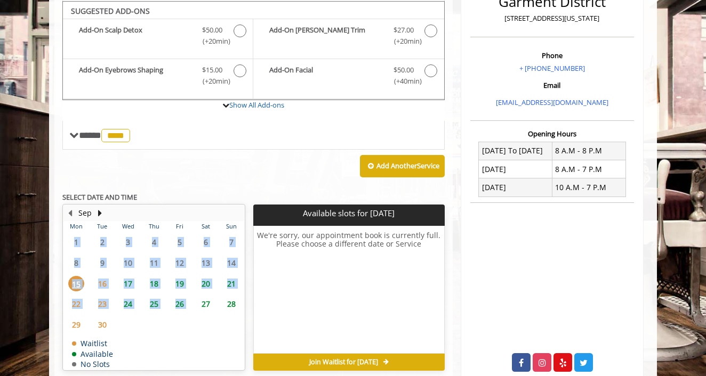
scroll to position [283, 0]
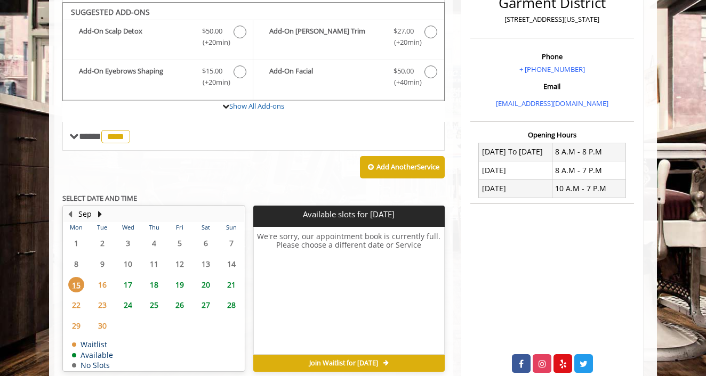
click at [206, 304] on span "27" at bounding box center [206, 304] width 16 height 15
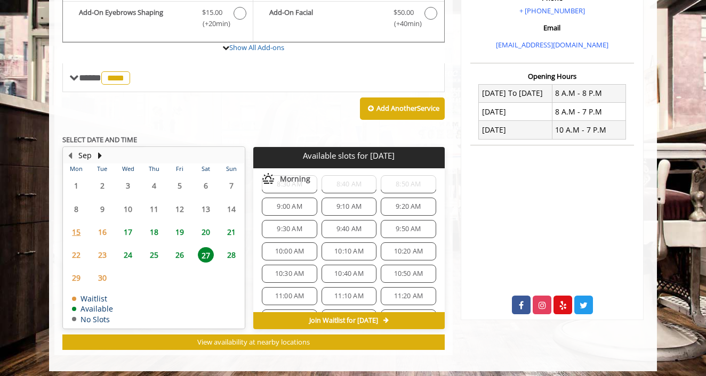
scroll to position [44, 0]
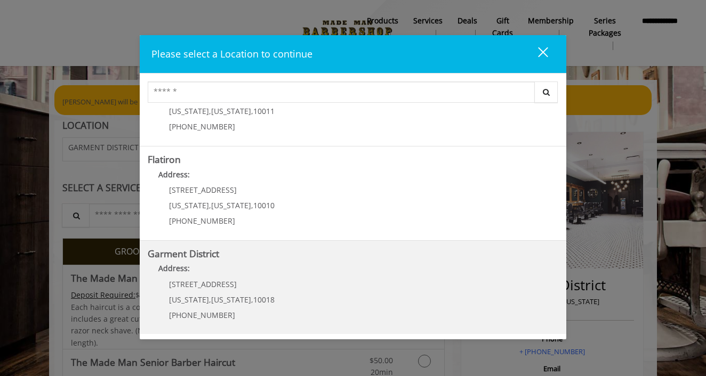
scroll to position [244, 0]
click at [245, 286] on p "[STREET_ADDRESS]" at bounding box center [222, 285] width 106 height 8
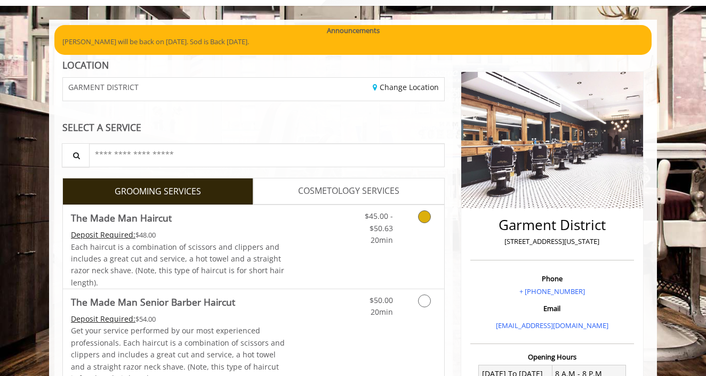
scroll to position [66, 0]
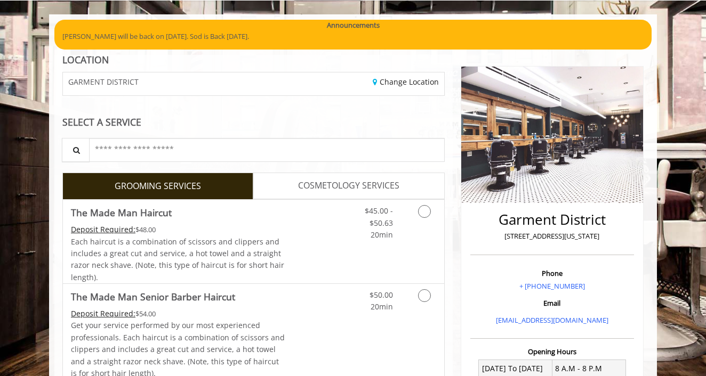
click at [316, 181] on span "COSMETOLOGY SERVICES" at bounding box center [348, 186] width 101 height 14
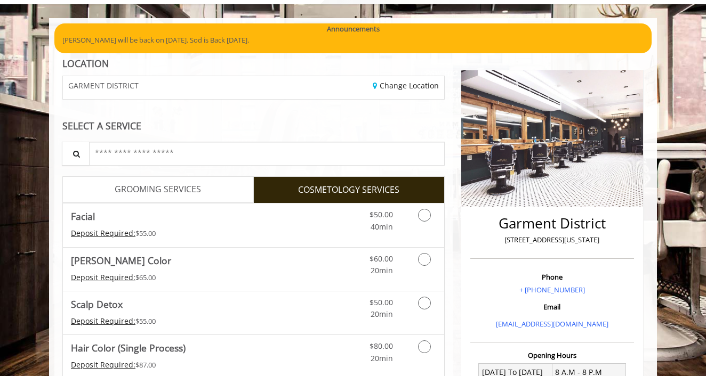
scroll to position [72, 0]
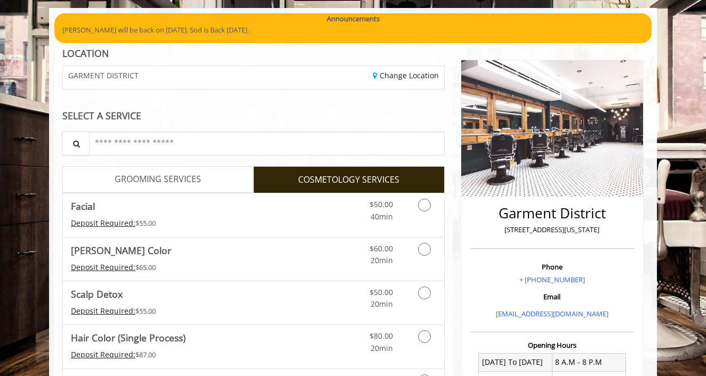
click at [201, 166] on link "GROOMING SERVICES" at bounding box center [157, 179] width 191 height 27
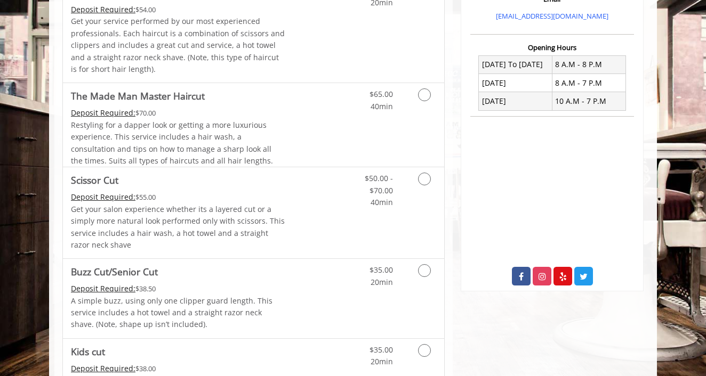
scroll to position [400, 0]
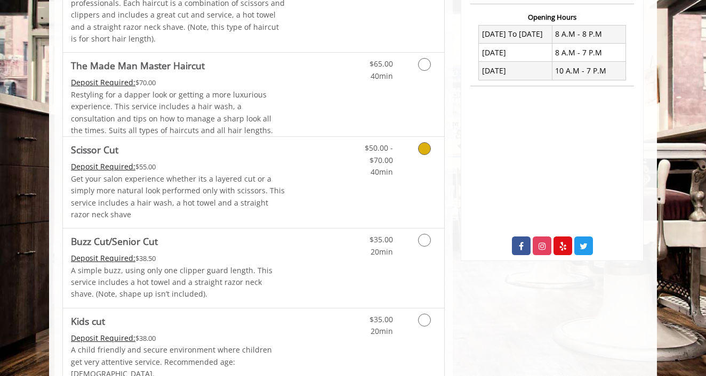
click at [240, 195] on p "Get your salon experience whether its a layered cut or a simply more natural lo…" at bounding box center [178, 197] width 214 height 48
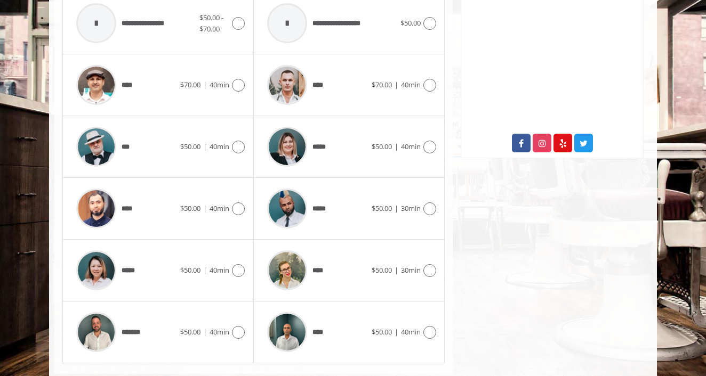
scroll to position [505, 0]
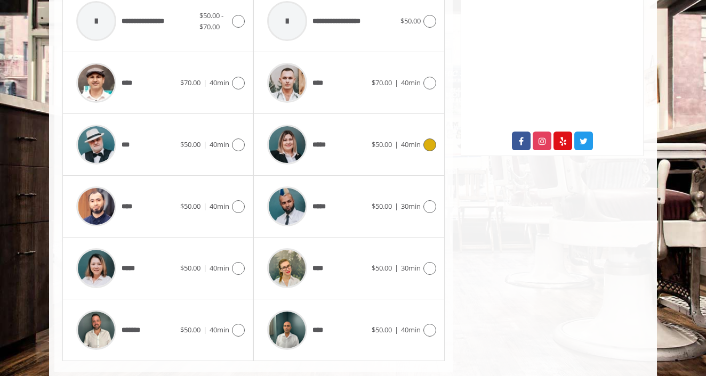
click at [348, 143] on div "*****" at bounding box center [316, 144] width 109 height 51
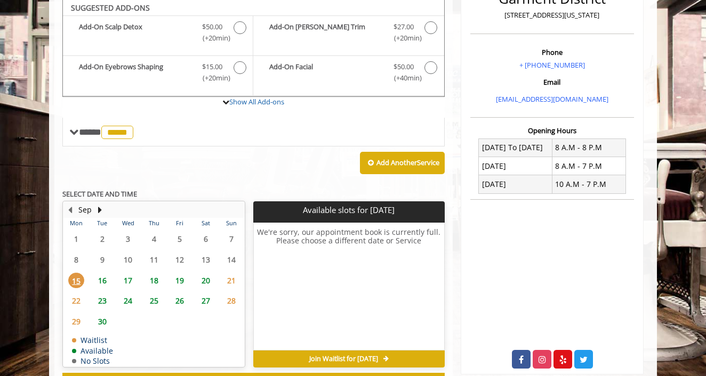
scroll to position [283, 0]
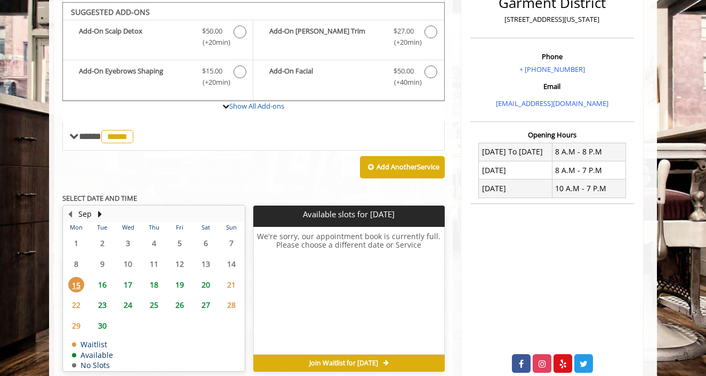
click at [206, 299] on span "27" at bounding box center [206, 304] width 16 height 15
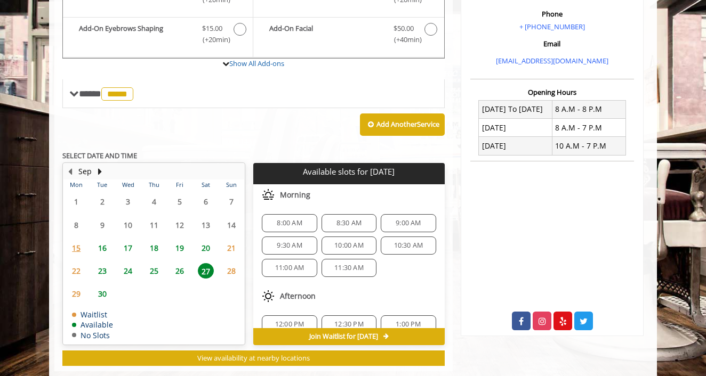
scroll to position [341, 0]
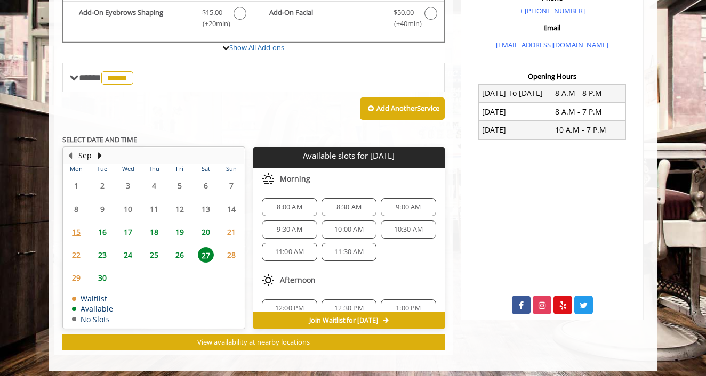
click at [352, 248] on span "11:30 AM" at bounding box center [348, 252] width 29 height 9
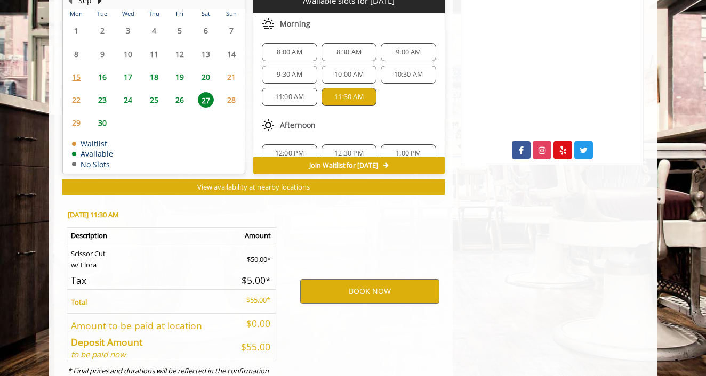
scroll to position [531, 0]
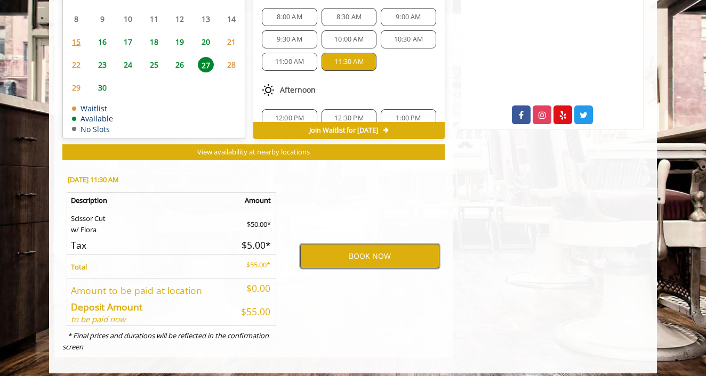
click at [359, 251] on button "BOOK NOW" at bounding box center [369, 256] width 139 height 25
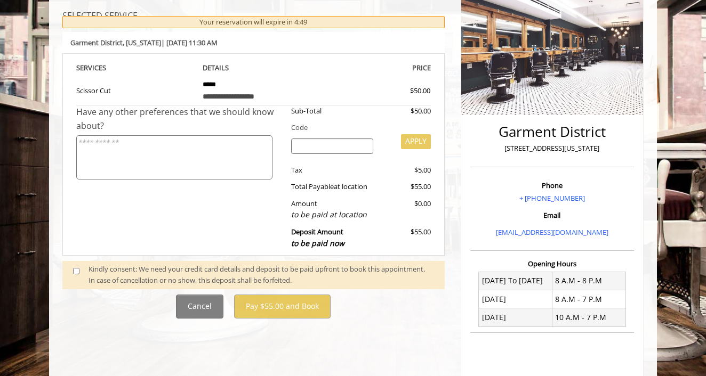
scroll to position [187, 0]
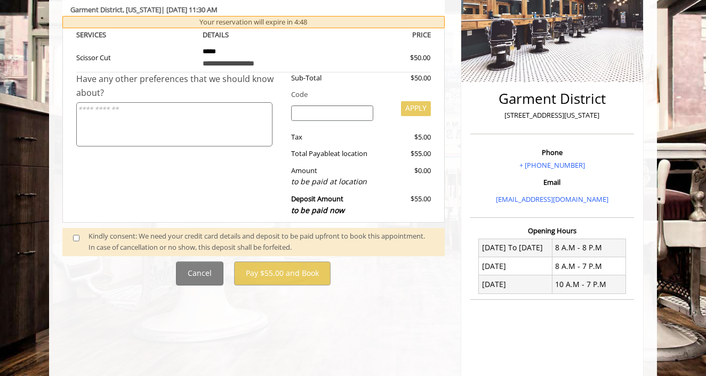
click at [79, 231] on span at bounding box center [80, 242] width 31 height 22
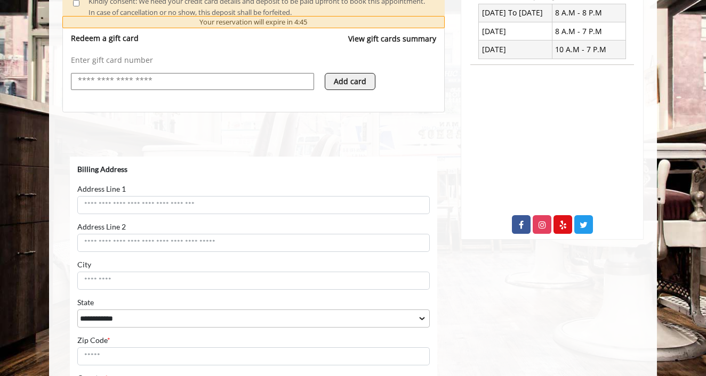
scroll to position [439, 0]
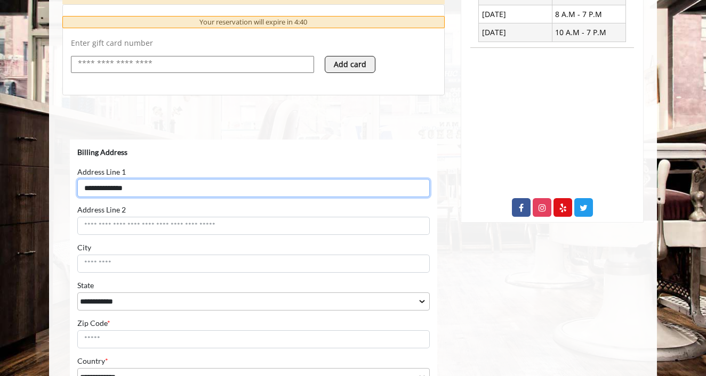
type input "**********"
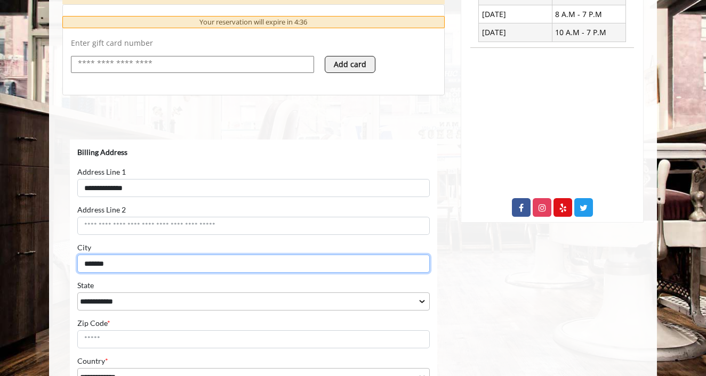
type input "*******"
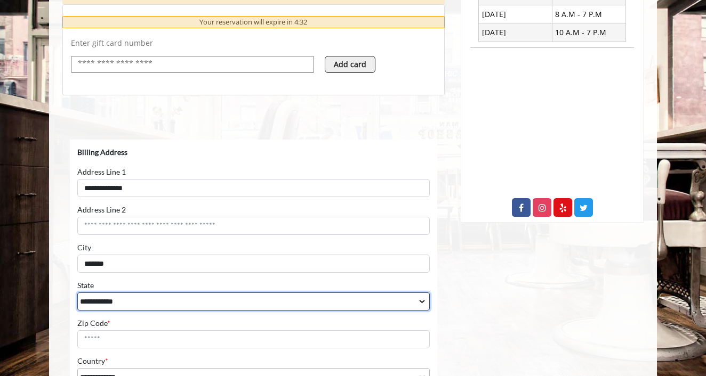
select select "**"
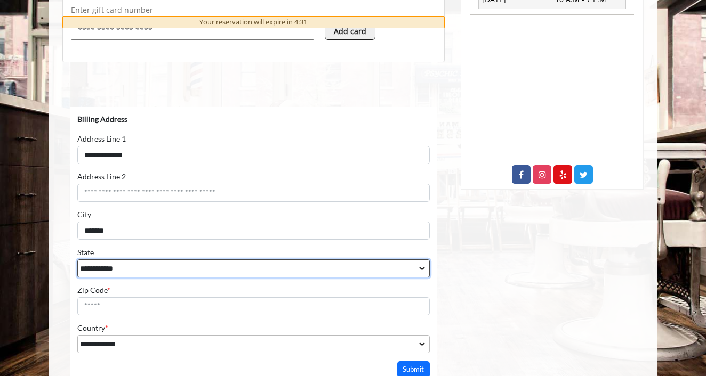
scroll to position [474, 0]
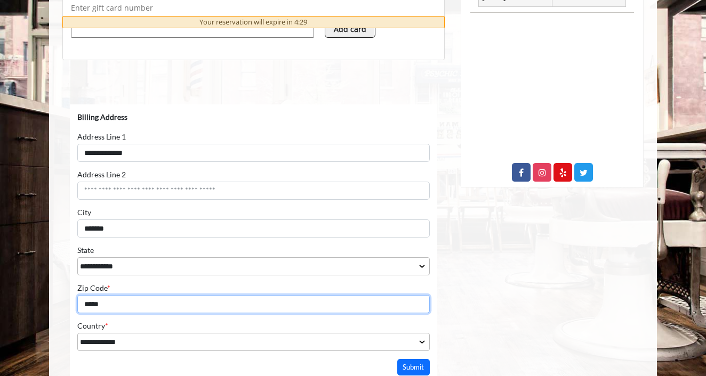
type input "*****"
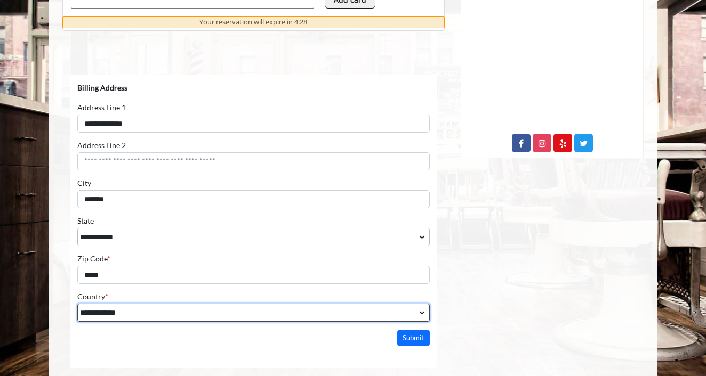
scroll to position [574, 0]
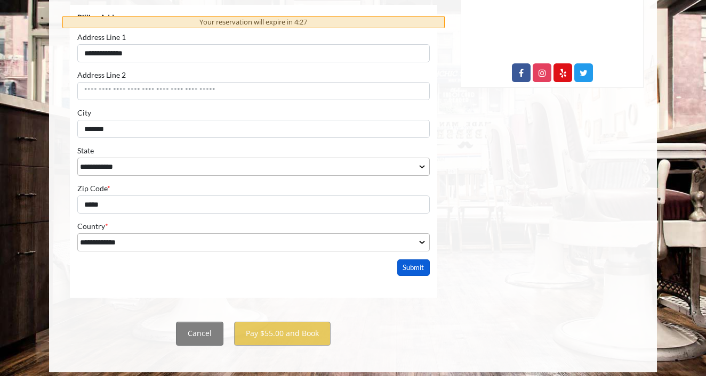
click at [414, 271] on button "Submit" at bounding box center [413, 267] width 33 height 17
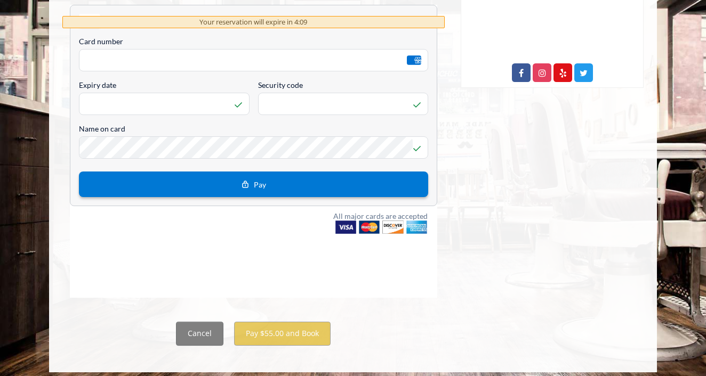
click at [239, 187] on button "Pay" at bounding box center [253, 184] width 349 height 26
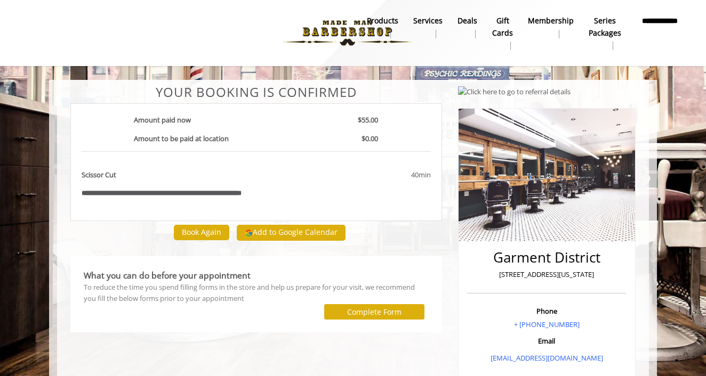
click at [357, 304] on button "Complete Form" at bounding box center [374, 311] width 100 height 15
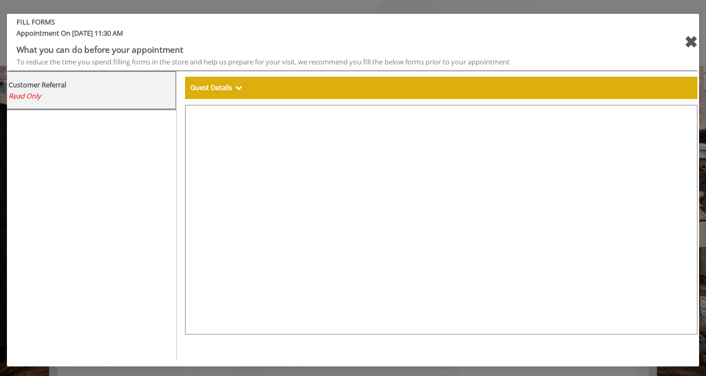
click at [225, 90] on b "Guest Details" at bounding box center [211, 88] width 42 height 10
select select
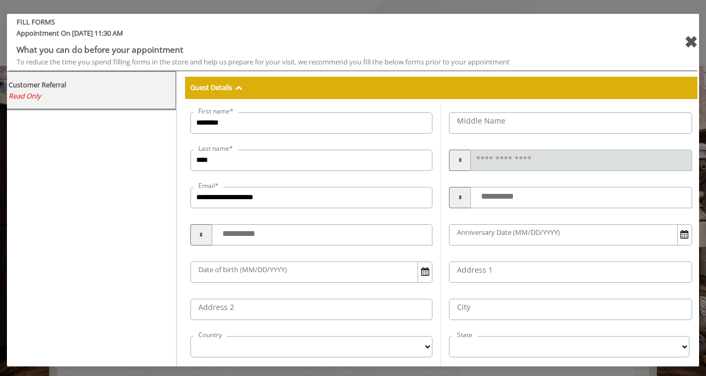
select select "***"
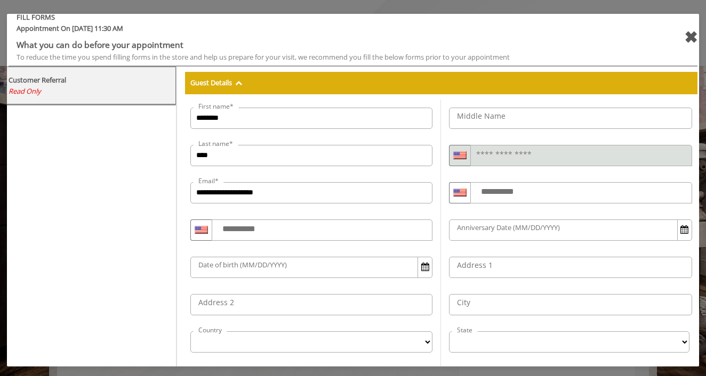
click at [469, 111] on label "Middle Name" at bounding box center [480, 116] width 59 height 12
click at [469, 111] on input "Middle Name" at bounding box center [570, 118] width 243 height 21
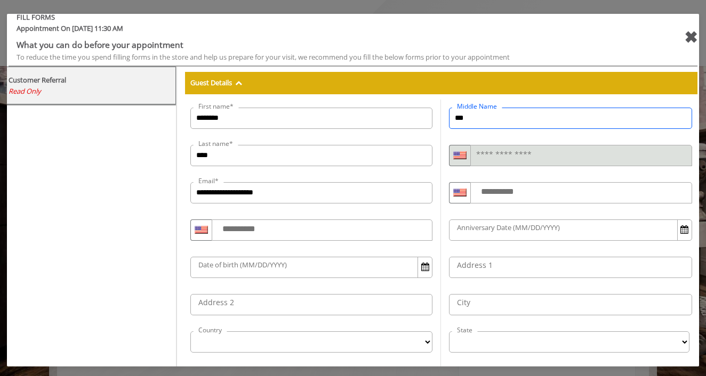
type input "***"
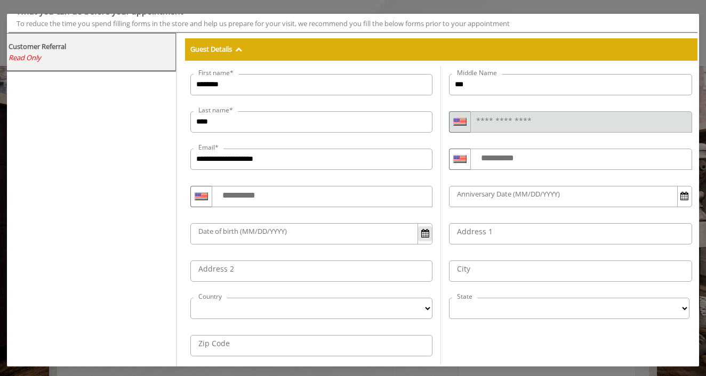
click at [422, 233] on span "Open Calendar" at bounding box center [425, 233] width 8 height 9
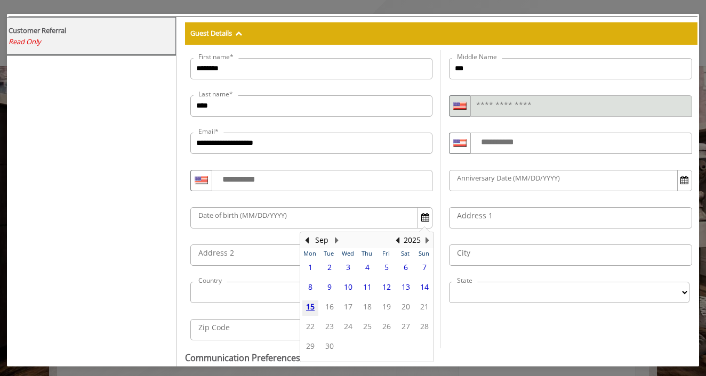
click at [242, 232] on div "Date of birth (MM/DD/YYYY) [DEMOGRAPHIC_DATA] Mon Tue Wed Thu Fri Sat Sun 1 2 3…" at bounding box center [311, 217] width 259 height 37
click at [237, 215] on label "Date of birth (MM/DD/YYYY)" at bounding box center [242, 215] width 99 height 11
click at [237, 215] on input "Date of birth (MM/DD/YYYY)" at bounding box center [311, 217] width 243 height 21
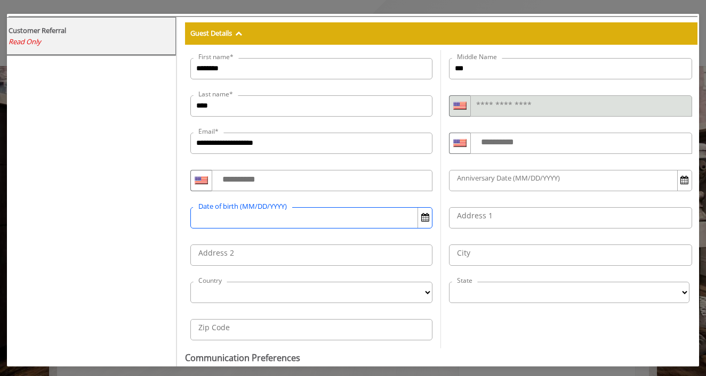
type input "*"
type input "**********"
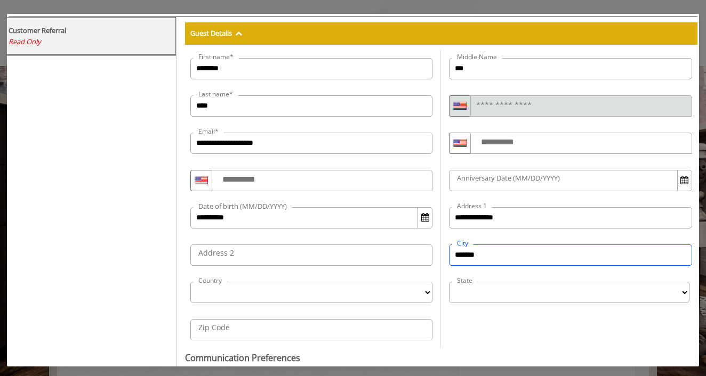
type input "*******"
click at [368, 298] on select "Country" at bounding box center [311, 292] width 243 height 21
click at [356, 287] on select "Country" at bounding box center [311, 292] width 243 height 21
select select "**"
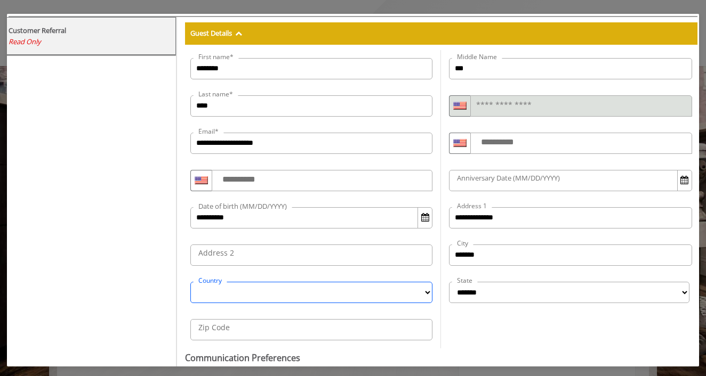
click at [425, 291] on select "Country" at bounding box center [311, 292] width 243 height 21
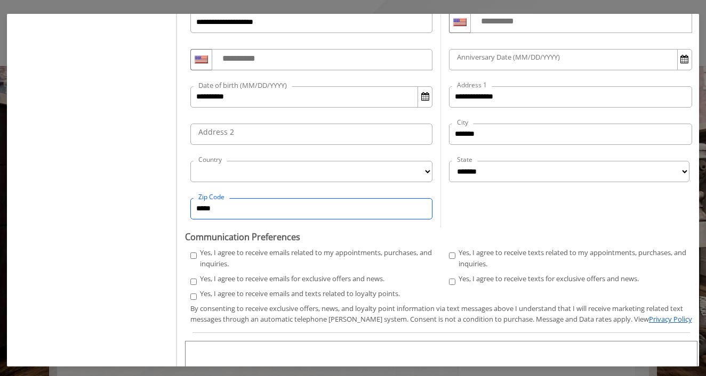
scroll to position [221, 0]
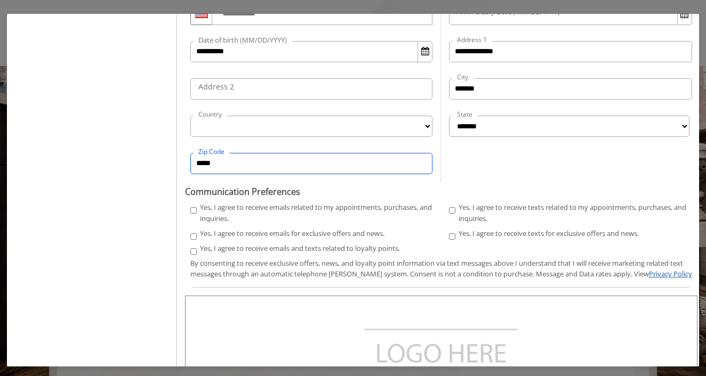
type input "*****"
click at [449, 204] on div "Yes, I agree to receive texts related to my appointments, purchases, and inquir…" at bounding box center [570, 215] width 243 height 26
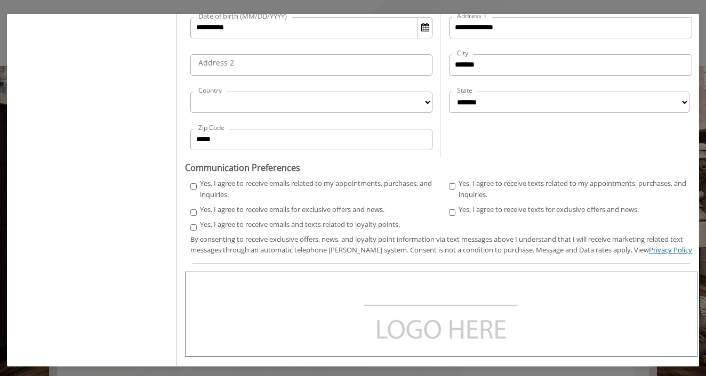
scroll to position [245, 0]
click at [413, 296] on img at bounding box center [435, 323] width 160 height 64
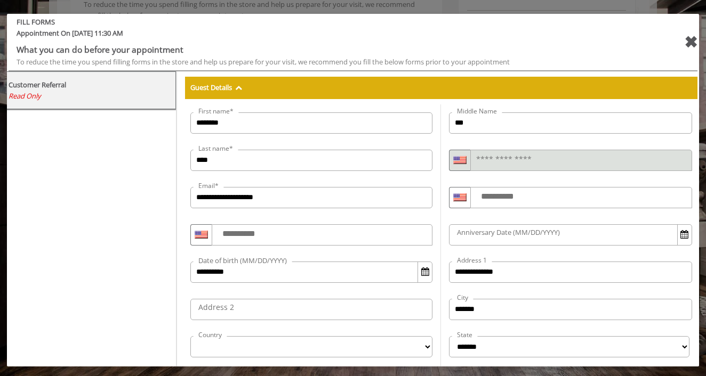
scroll to position [273, 0]
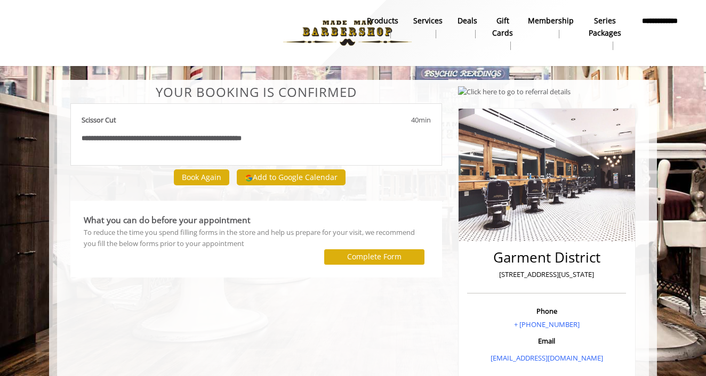
click at [258, 175] on button "Add to Google Calendar" at bounding box center [291, 178] width 109 height 16
